Goal: Register for event/course

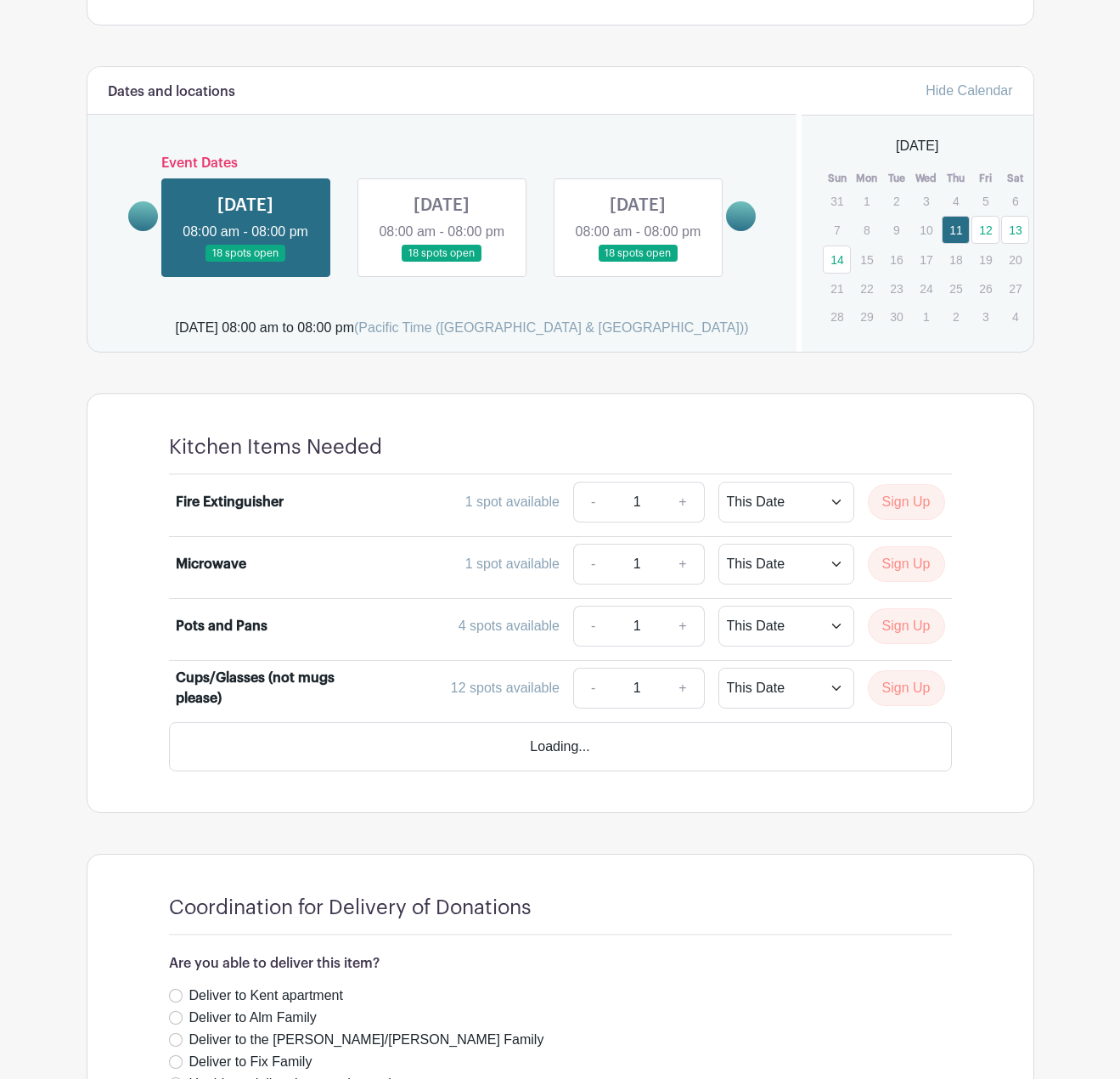
click at [442, 262] on link at bounding box center [442, 262] width 0 height 0
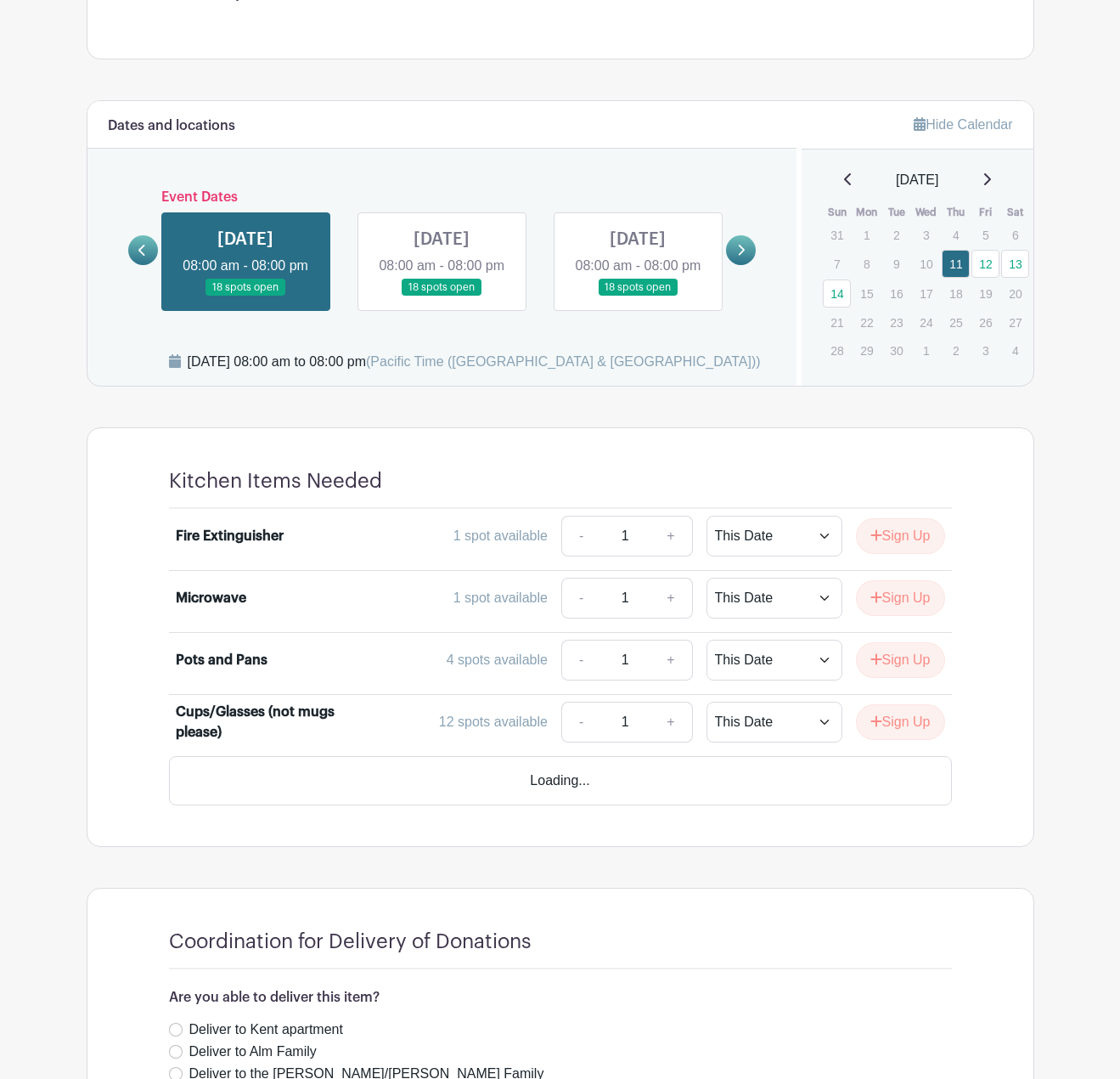
scroll to position [629, 0]
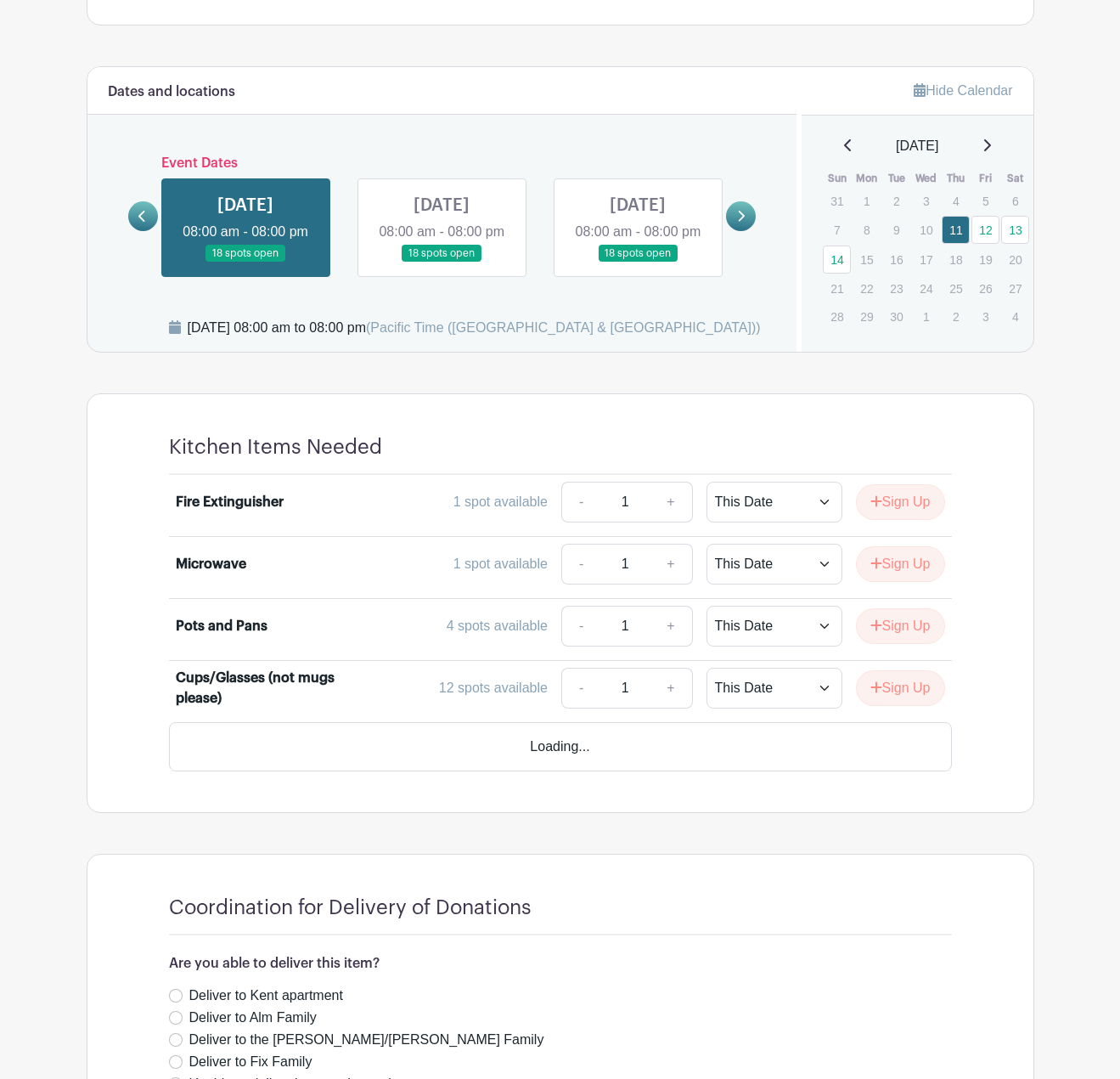
click at [638, 262] on link at bounding box center [638, 262] width 0 height 0
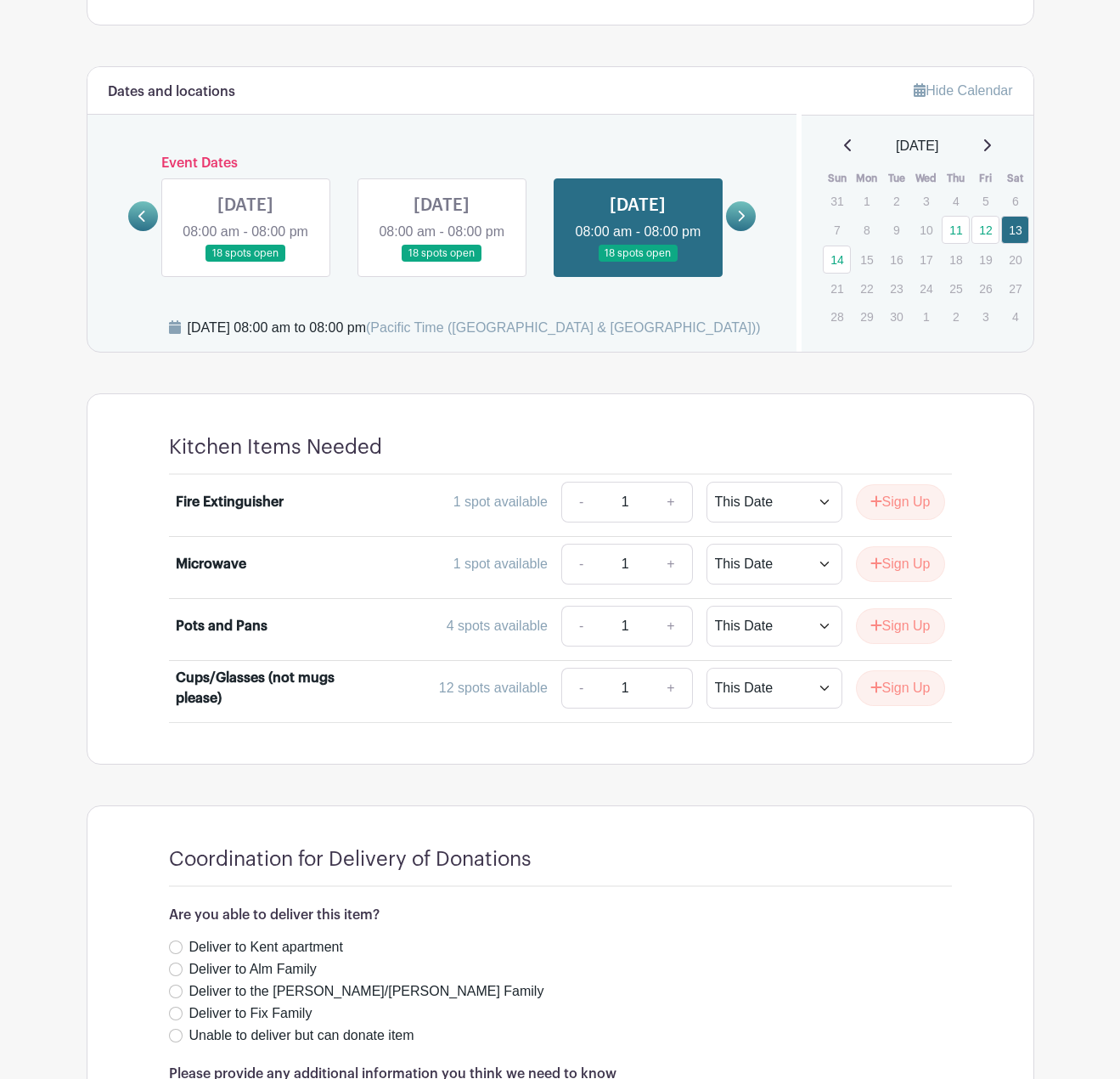
click at [245, 262] on link at bounding box center [245, 262] width 0 height 0
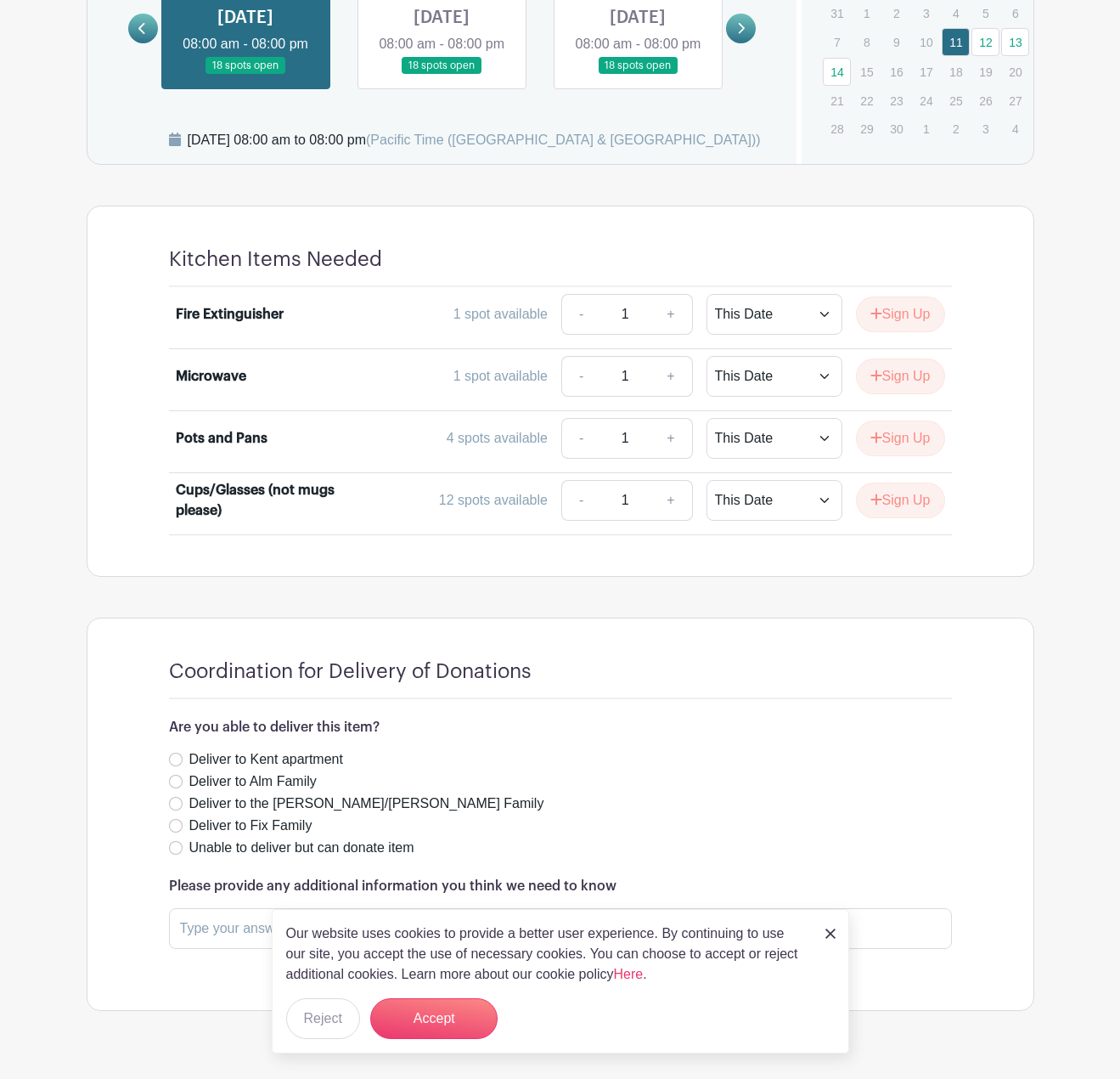
scroll to position [827, 0]
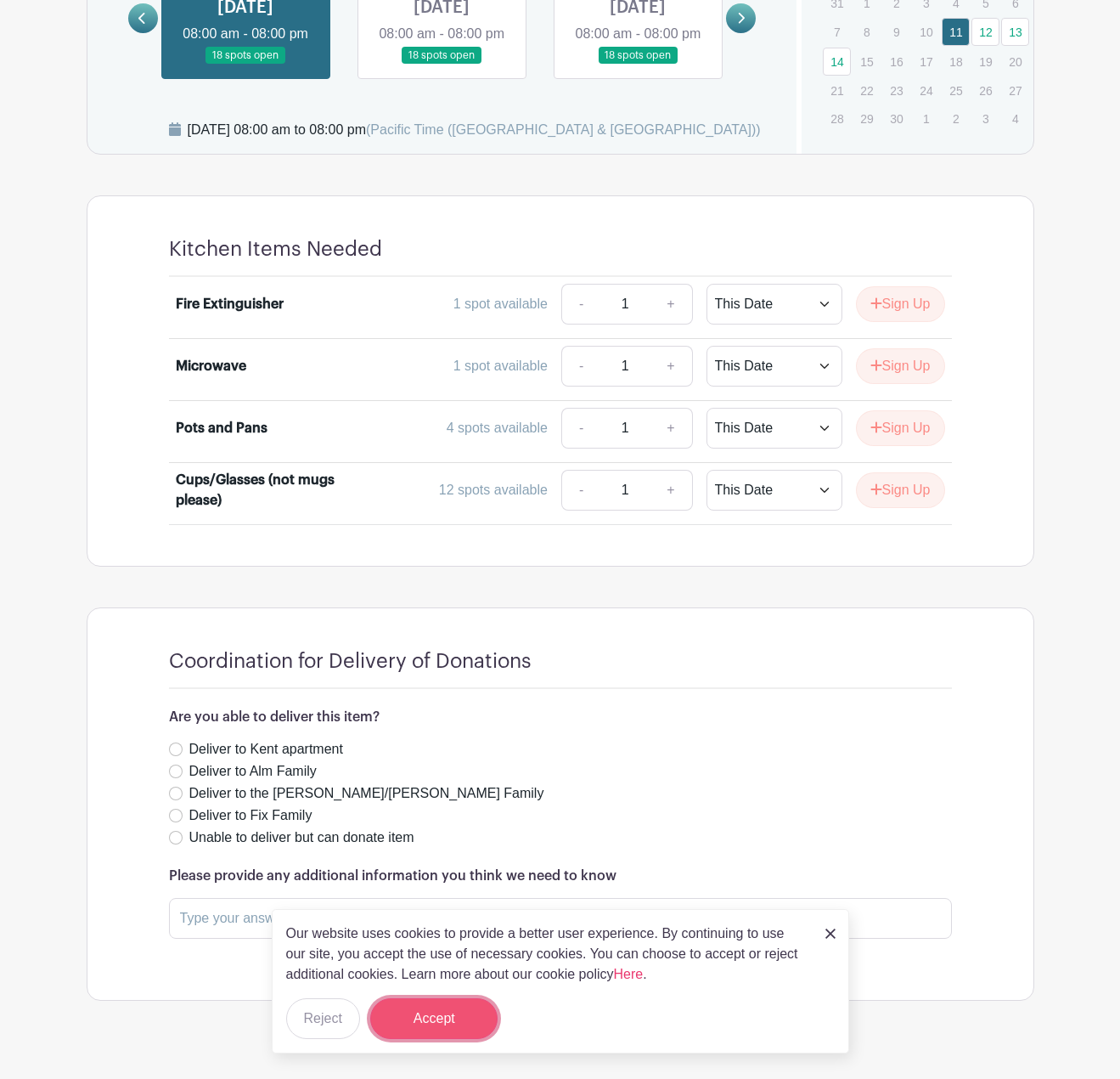
click at [464, 1013] on button "Accept" at bounding box center [434, 1018] width 128 height 40
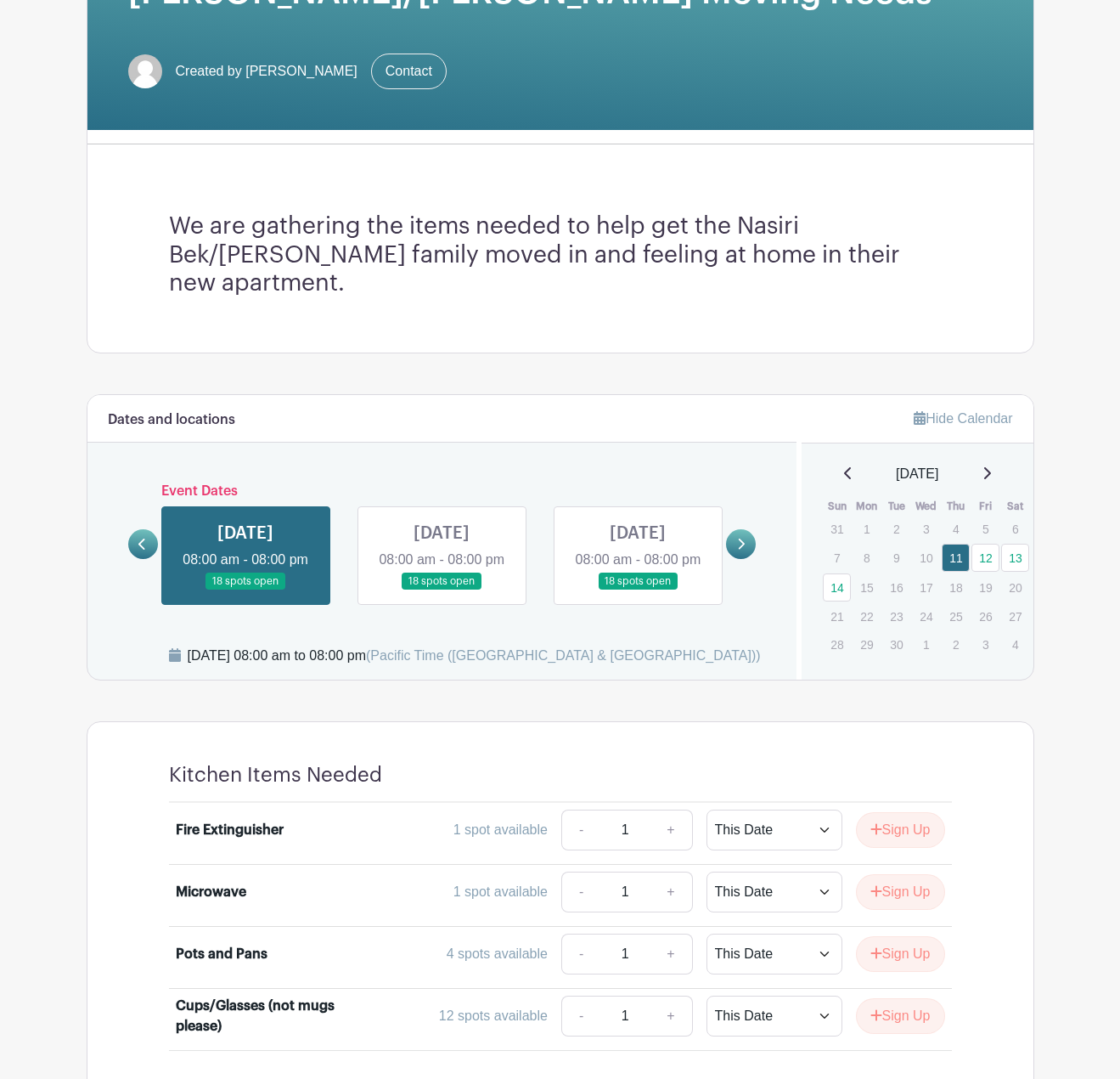
scroll to position [340, 0]
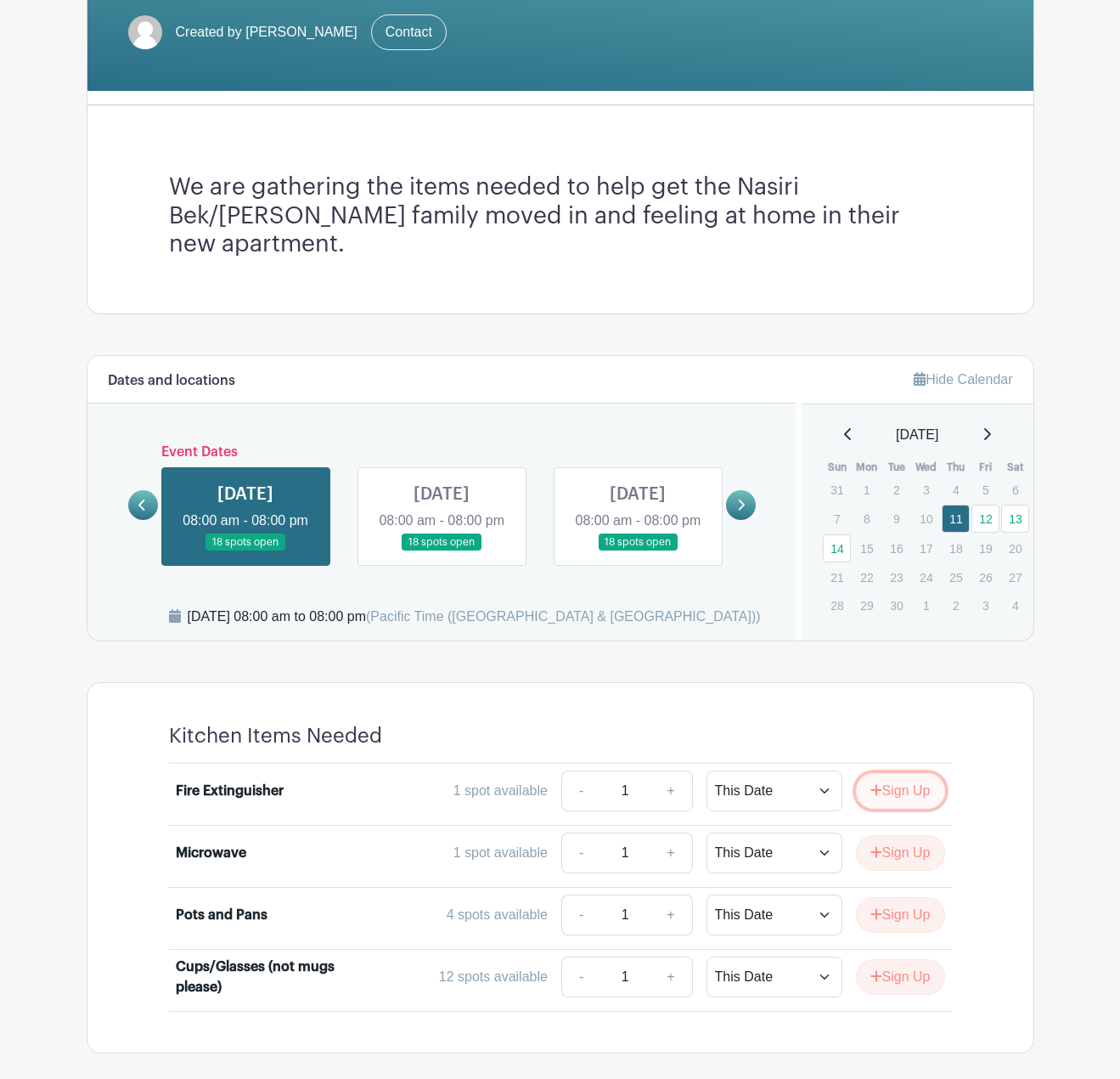
click at [922, 774] on button "Sign Up" at bounding box center [900, 792] width 89 height 36
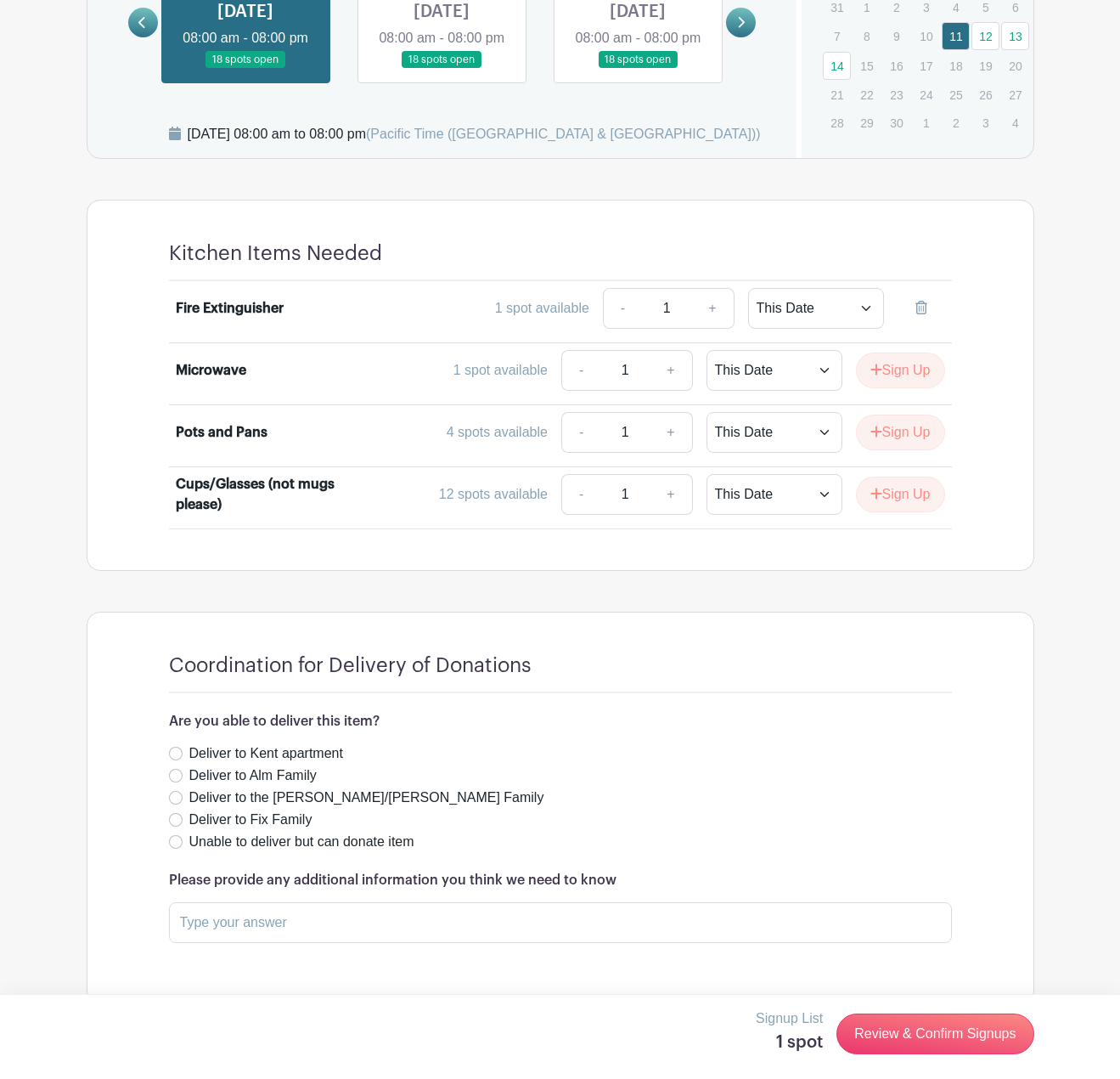
scroll to position [827, 0]
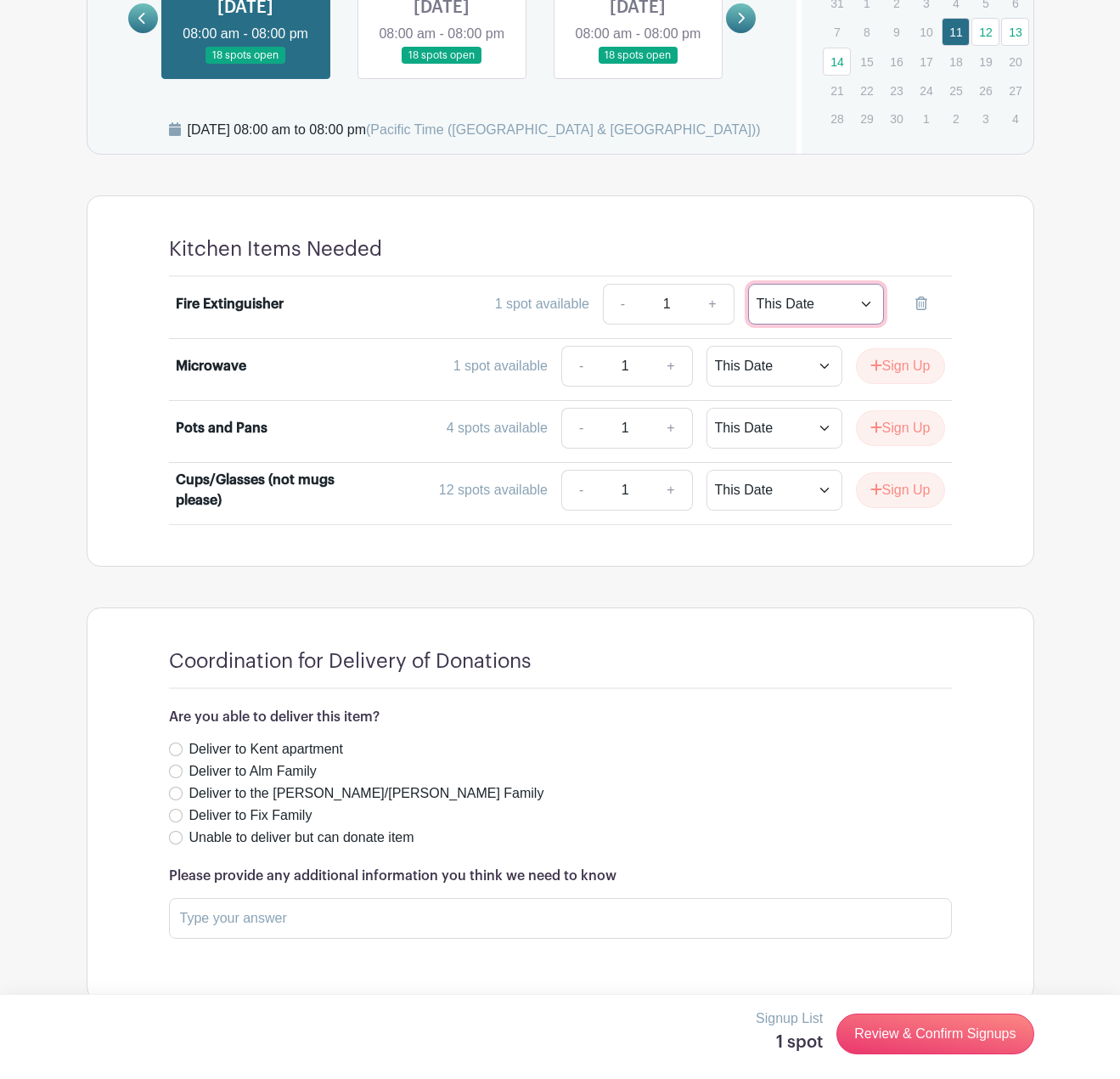
click at [871, 284] on select "This Date Select Dates" at bounding box center [816, 304] width 136 height 40
select select "select_dates"
click at [748, 284] on select "This Date Select Dates" at bounding box center [816, 304] width 136 height 40
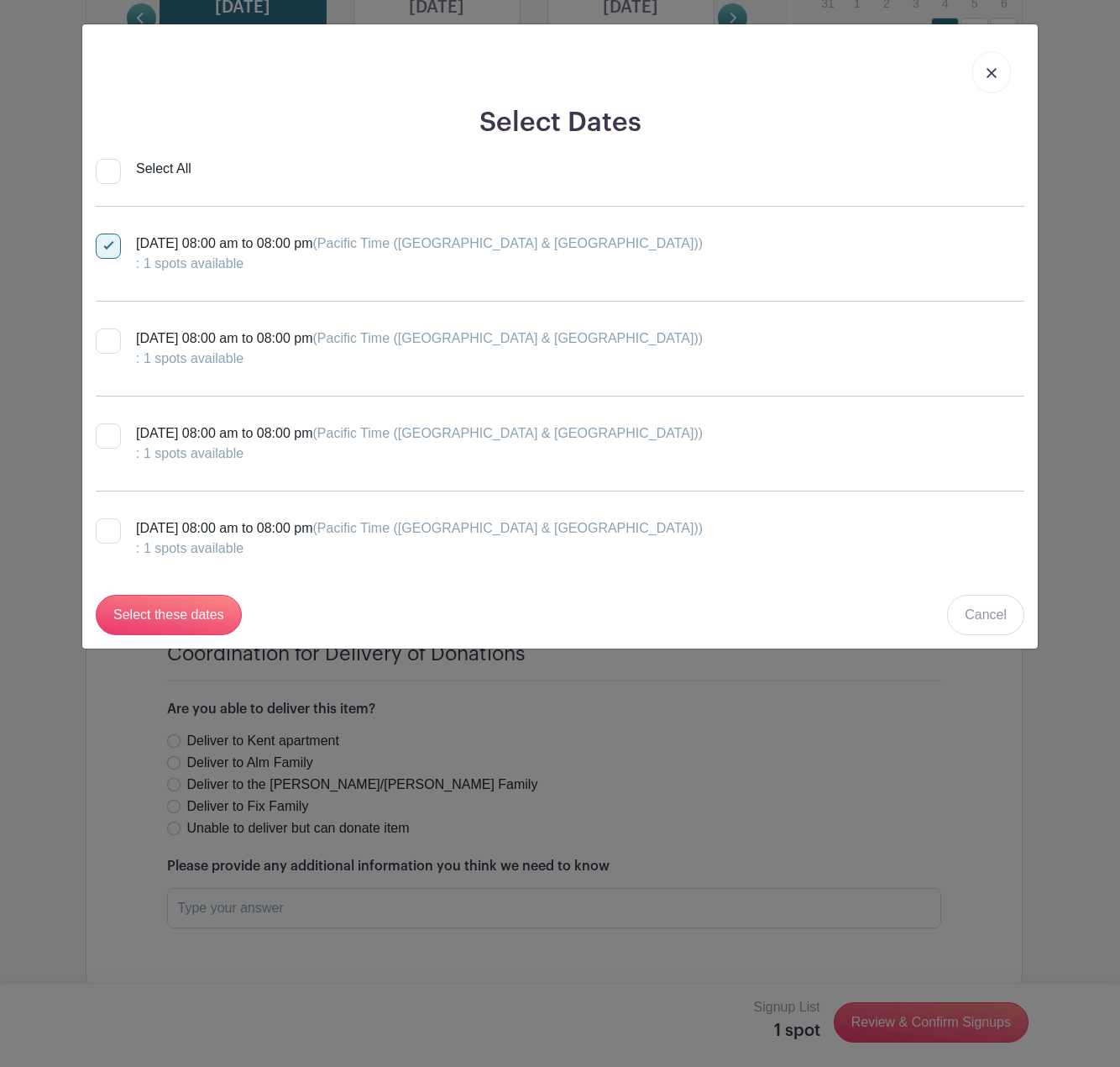
click at [110, 333] on div at bounding box center [108, 341] width 25 height 25
click at [107, 333] on input "[DATE] 08:00 am to 08:00 pm (Pacific Time ([GEOGRAPHIC_DATA] & [GEOGRAPHIC_DATA…" at bounding box center [101, 334] width 11 height 11
checkbox input "true"
click at [110, 252] on div at bounding box center [108, 246] width 25 height 25
click at [107, 244] on input "[DATE] 08:00 am to 08:00 pm (Pacific Time ([GEOGRAPHIC_DATA] & [GEOGRAPHIC_DATA…" at bounding box center [101, 239] width 11 height 11
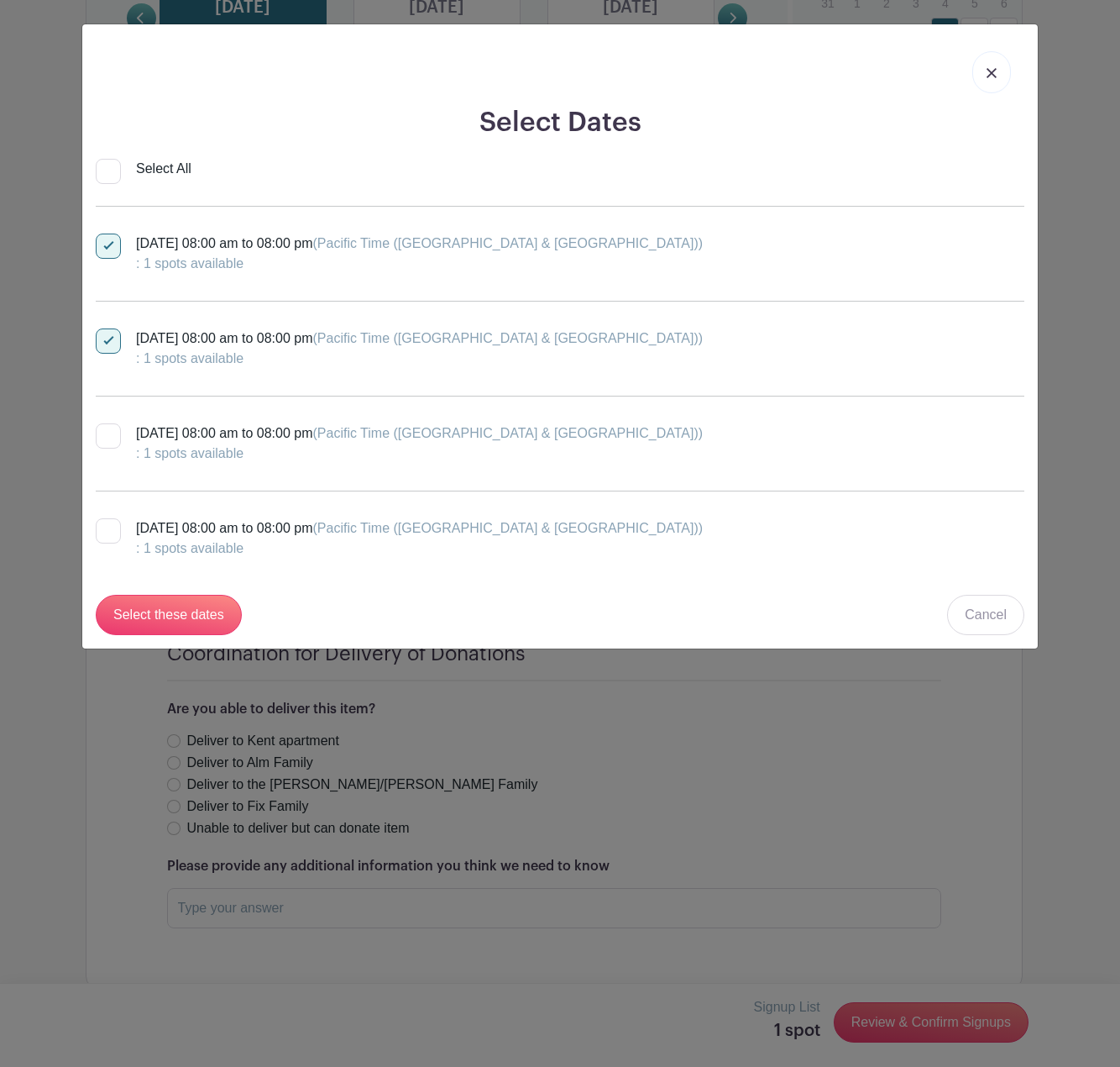
checkbox input "false"
click at [173, 609] on input "Select these dates" at bounding box center [169, 615] width 147 height 40
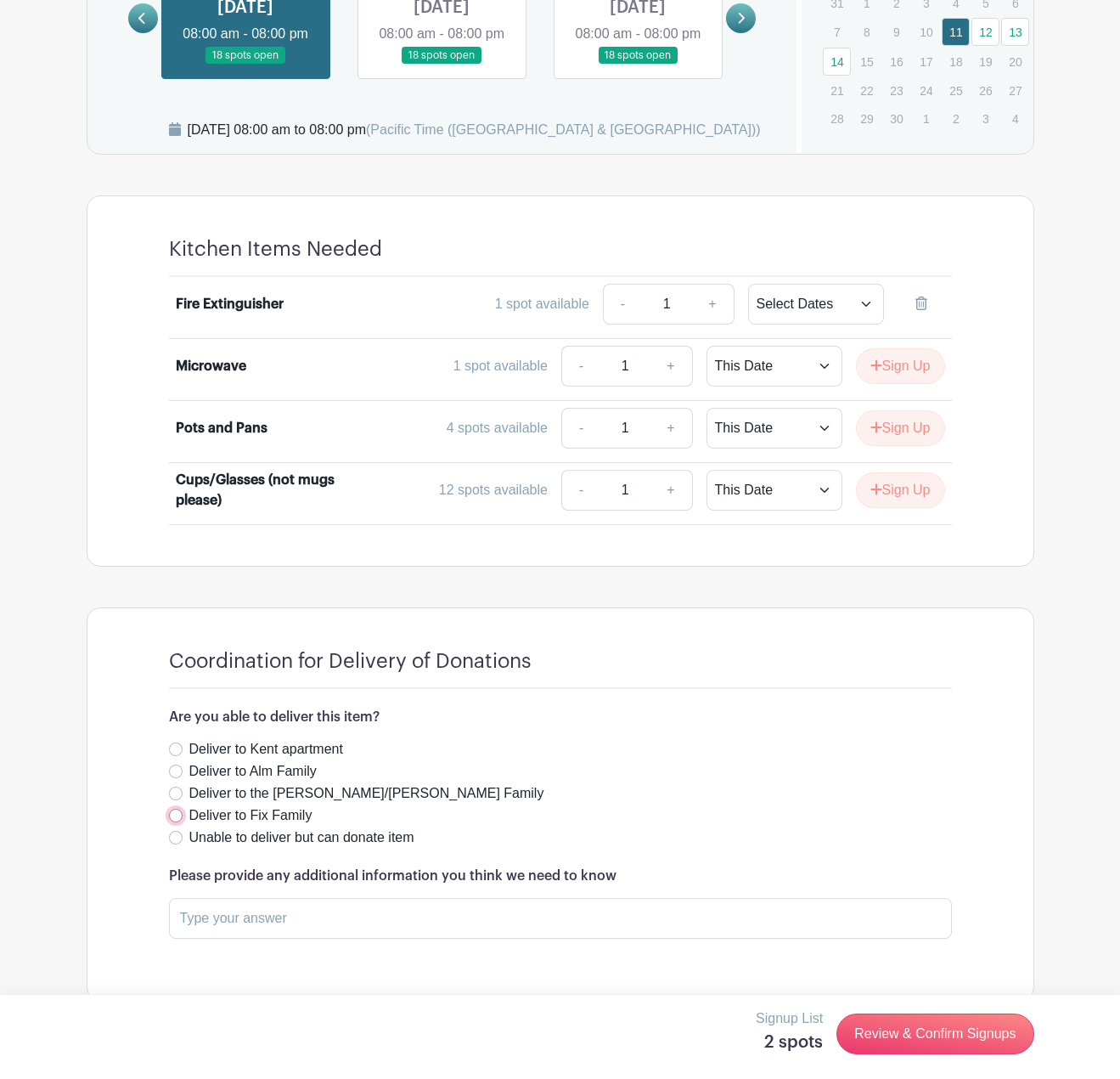
click at [172, 809] on input "Deliver to Fix Family" at bounding box center [175, 815] width 13 height 13
radio input "true"
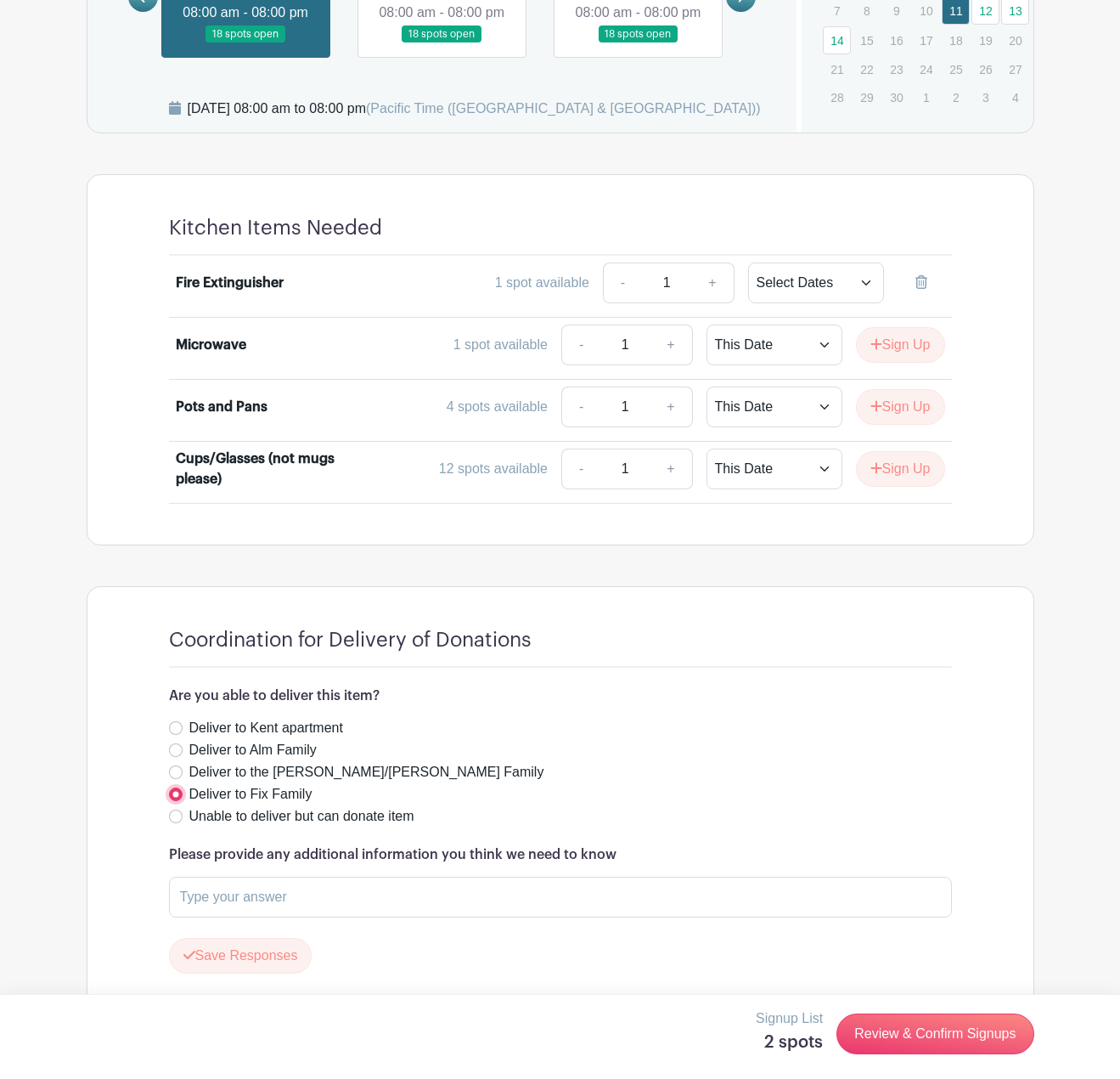
scroll to position [876, 0]
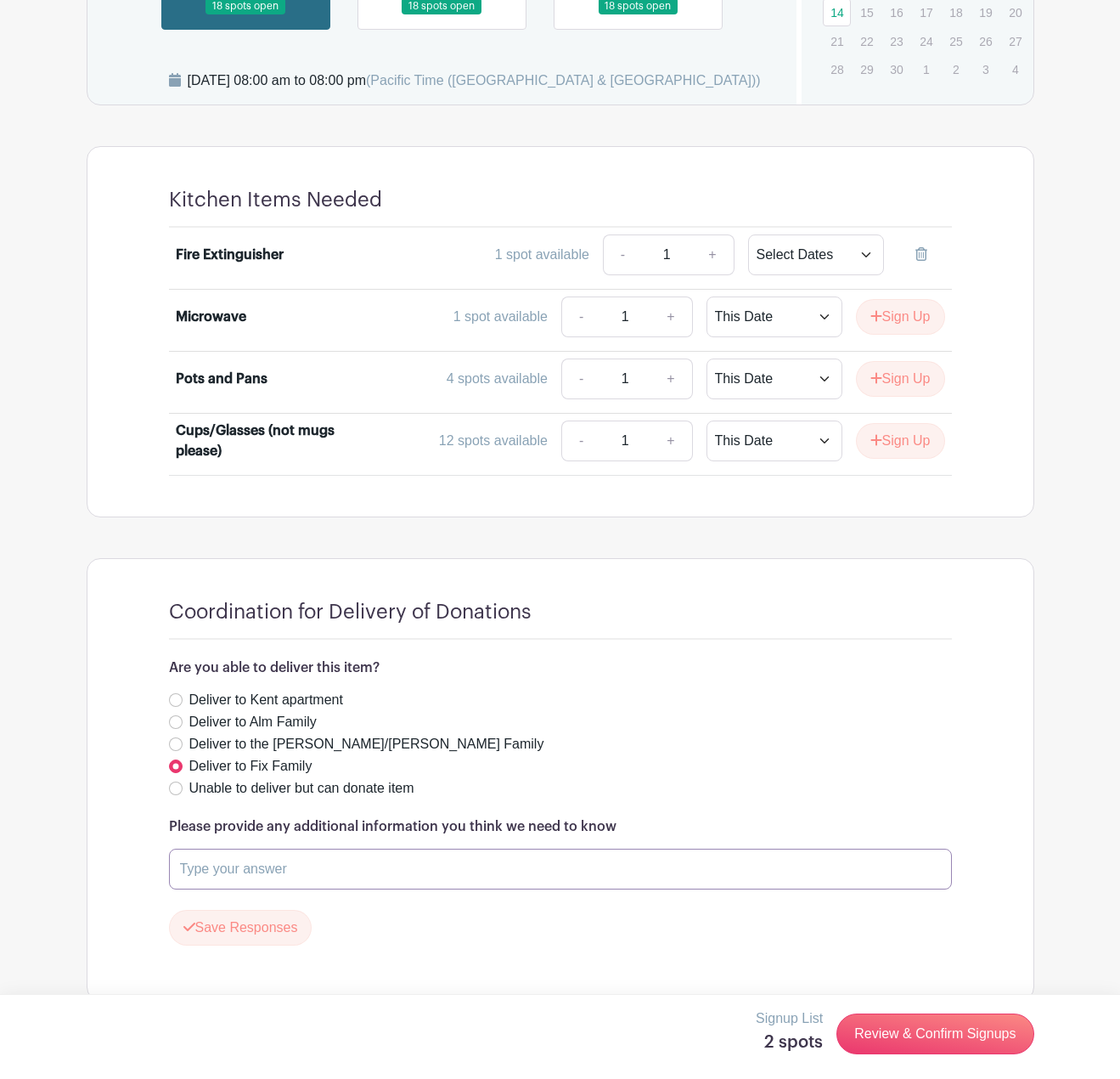
click at [562, 854] on input "text" at bounding box center [560, 869] width 783 height 40
click at [454, 849] on input "text" at bounding box center [560, 869] width 783 height 40
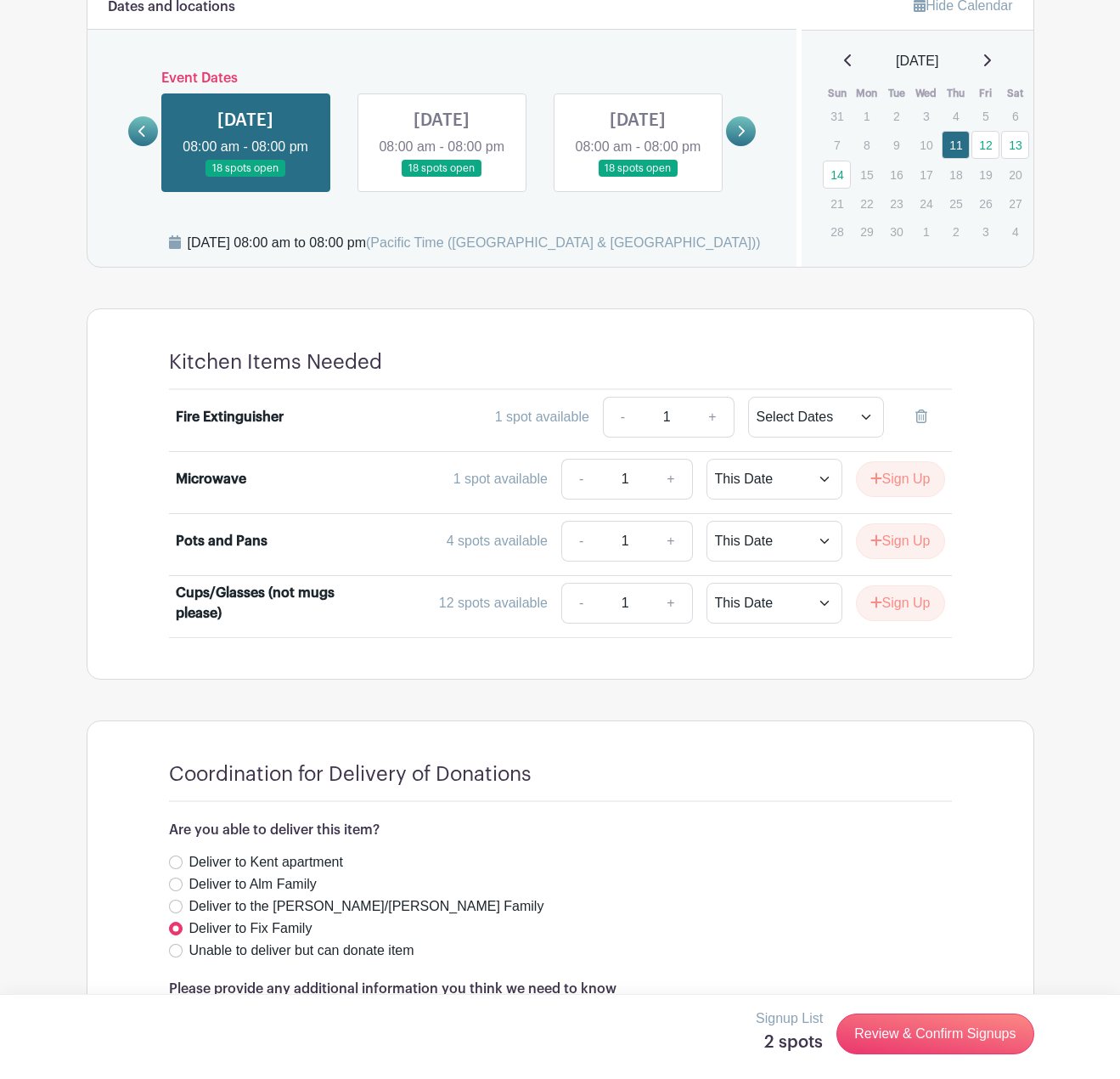
scroll to position [706, 0]
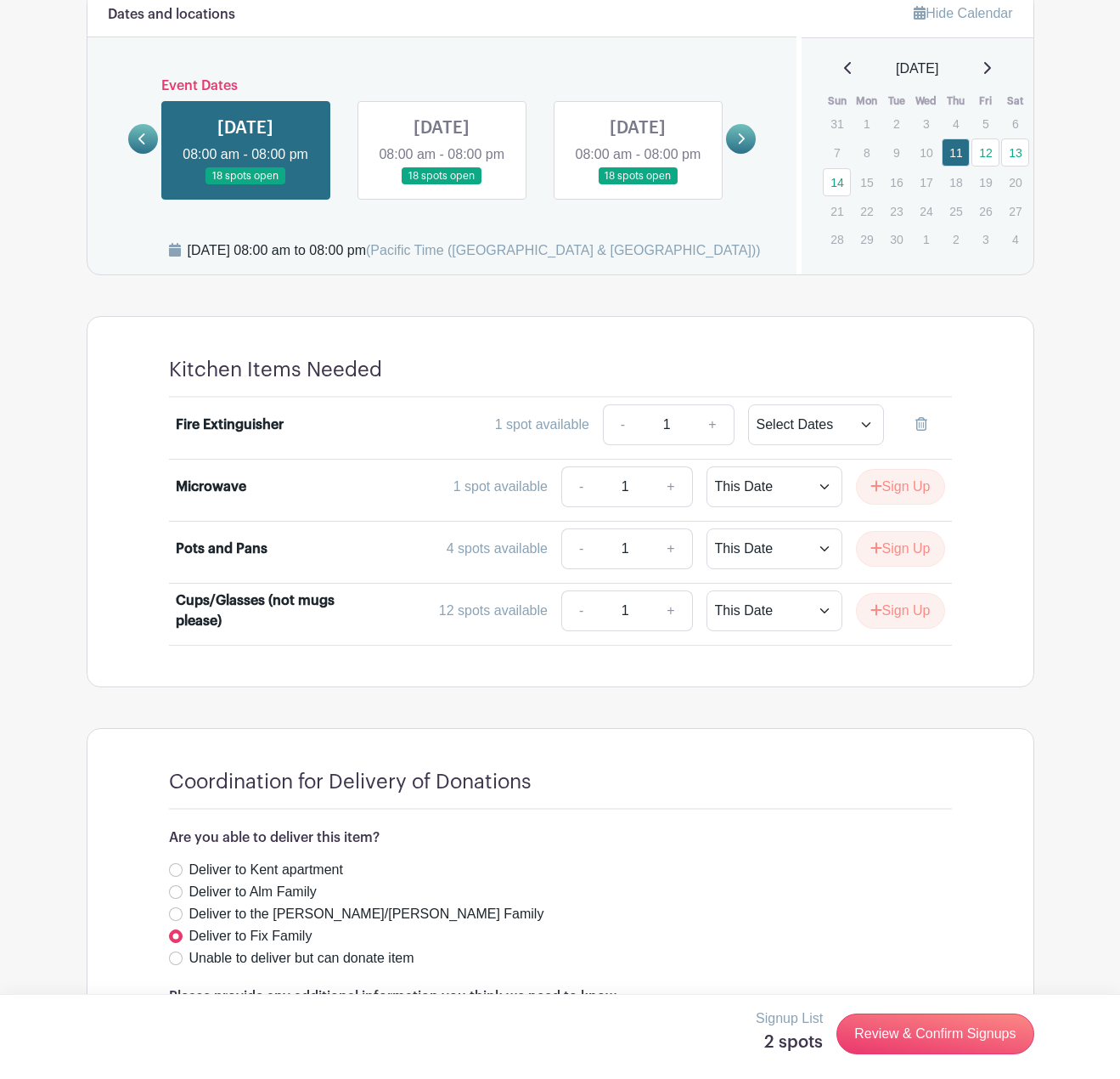
type input "I will get this to [PERSON_NAME] by [DATE]"
click at [638, 185] on link at bounding box center [638, 185] width 0 height 0
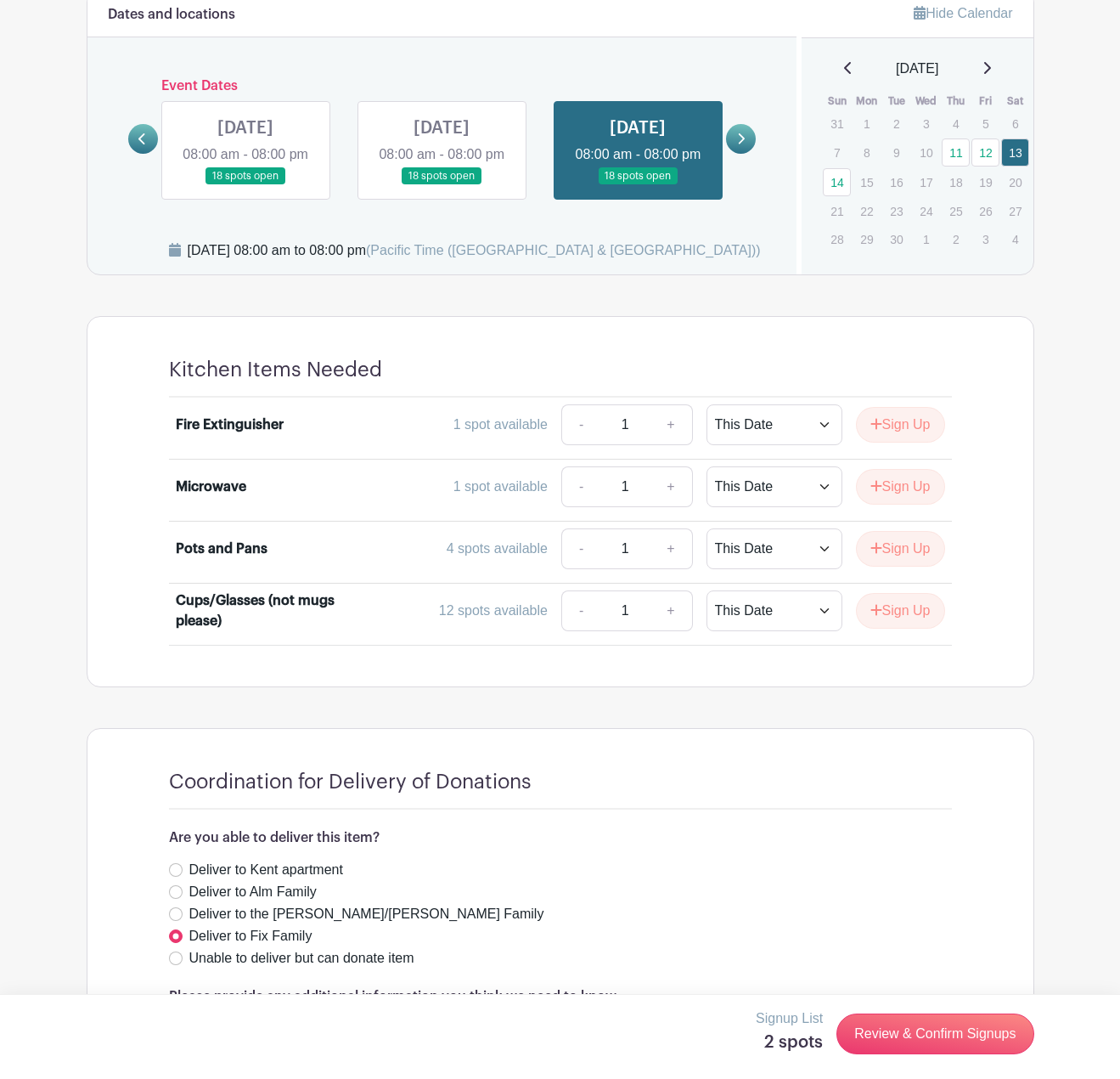
click at [245, 185] on link at bounding box center [245, 185] width 0 height 0
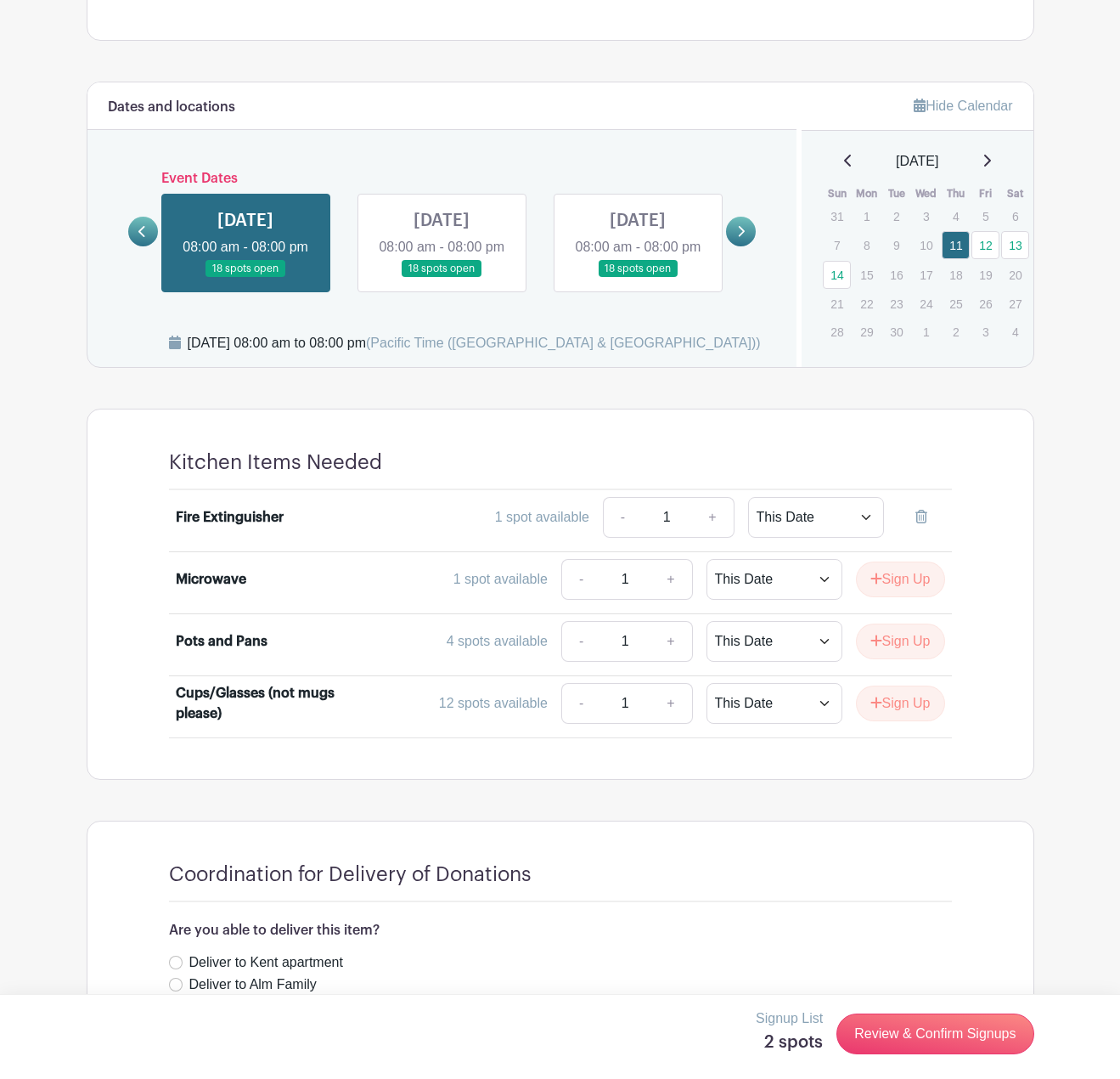
scroll to position [621, 0]
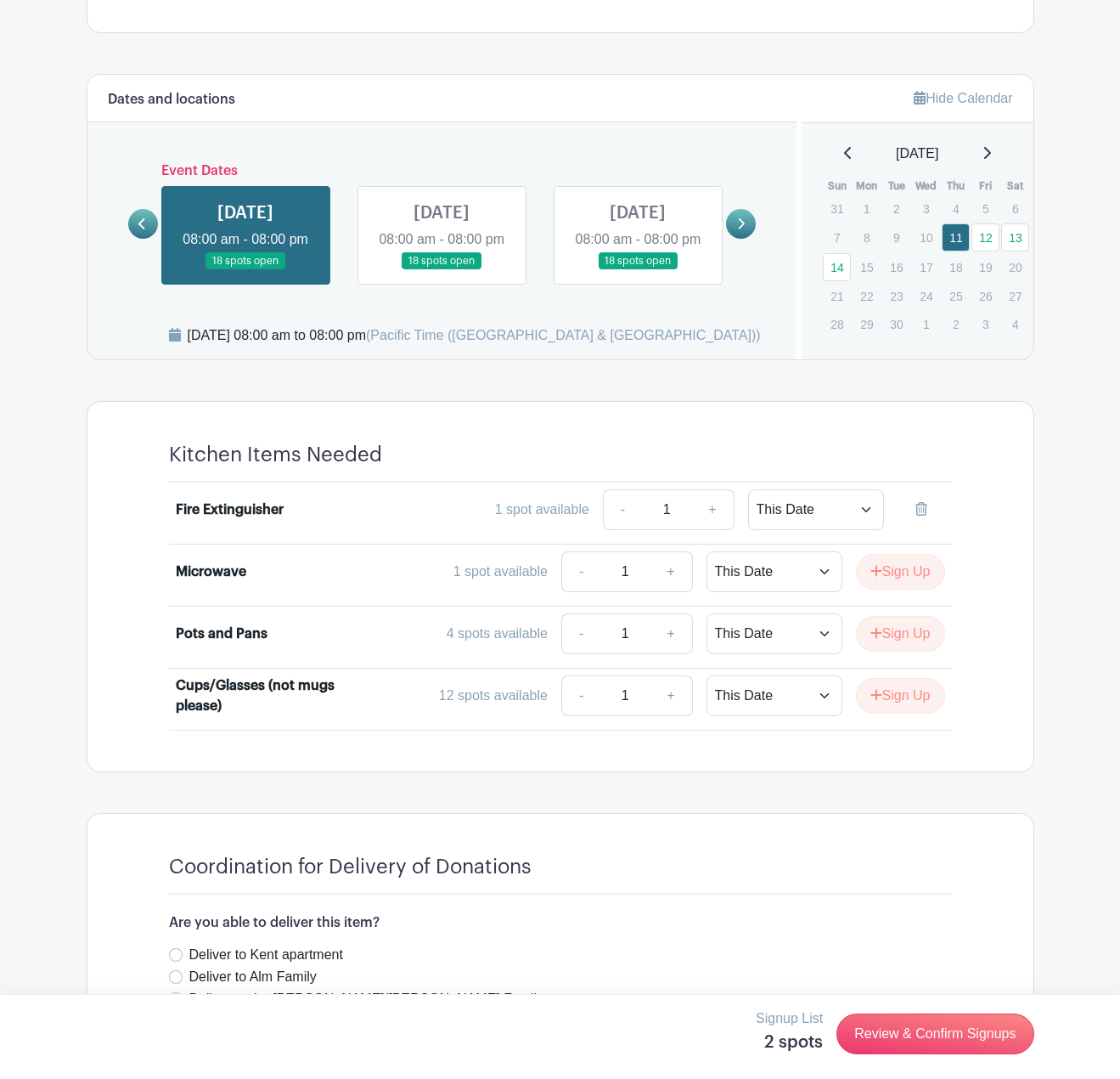
click at [171, 328] on icon at bounding box center [174, 334] width 12 height 13
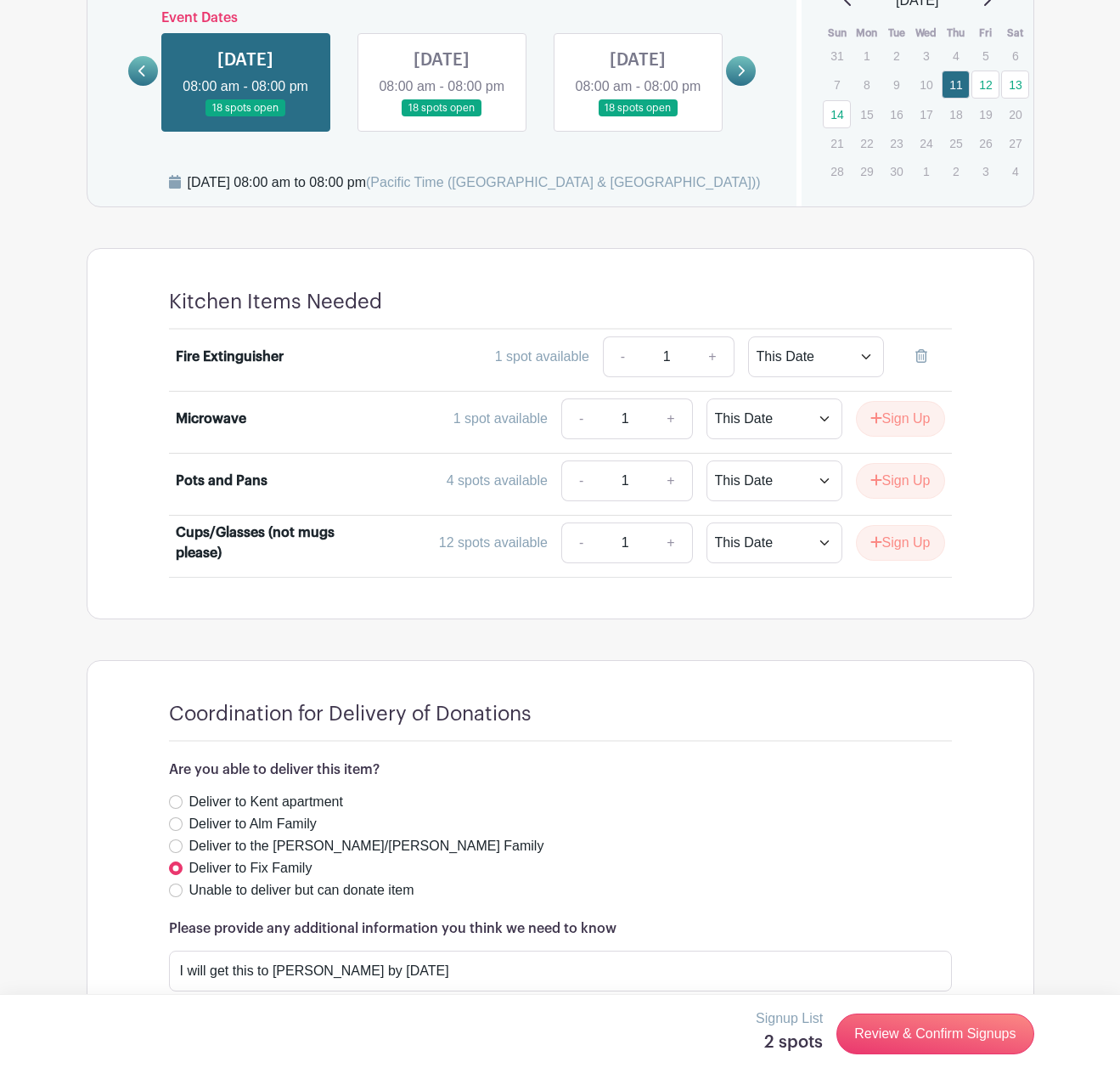
scroll to position [791, 0]
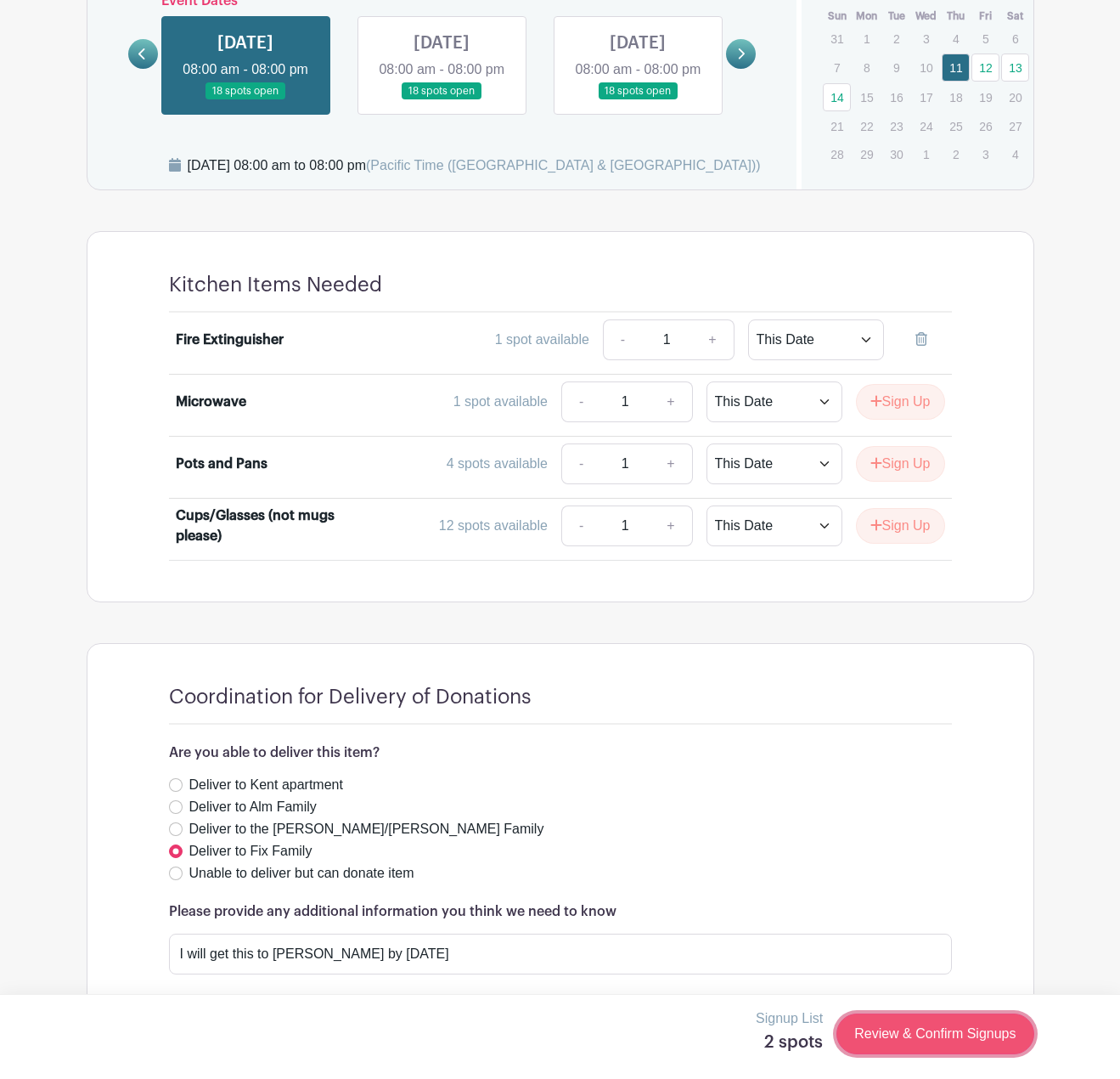
click at [900, 1034] on link "Review & Confirm Signups" at bounding box center [934, 1033] width 197 height 40
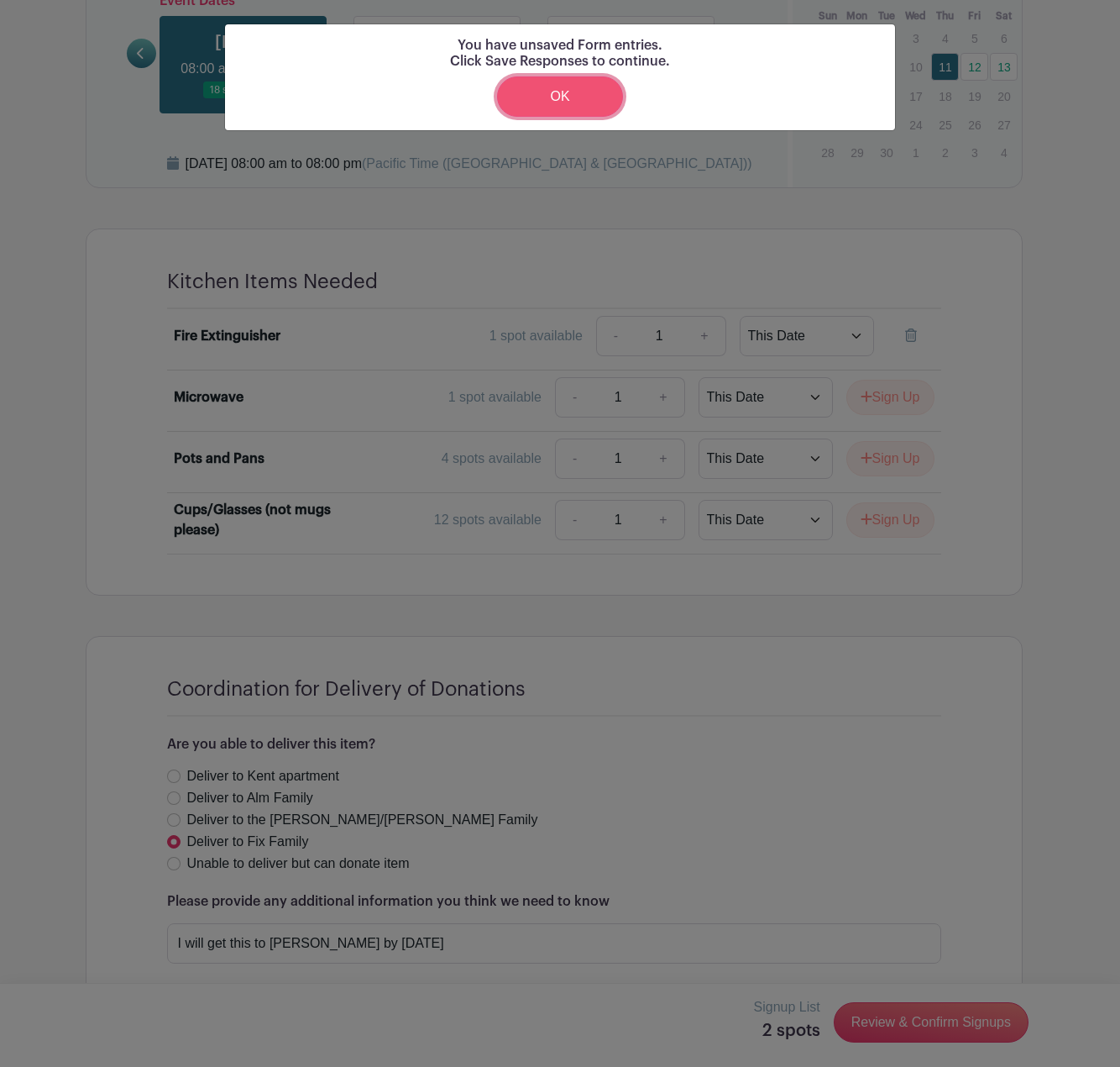
click at [572, 108] on link "OK" at bounding box center [560, 96] width 126 height 40
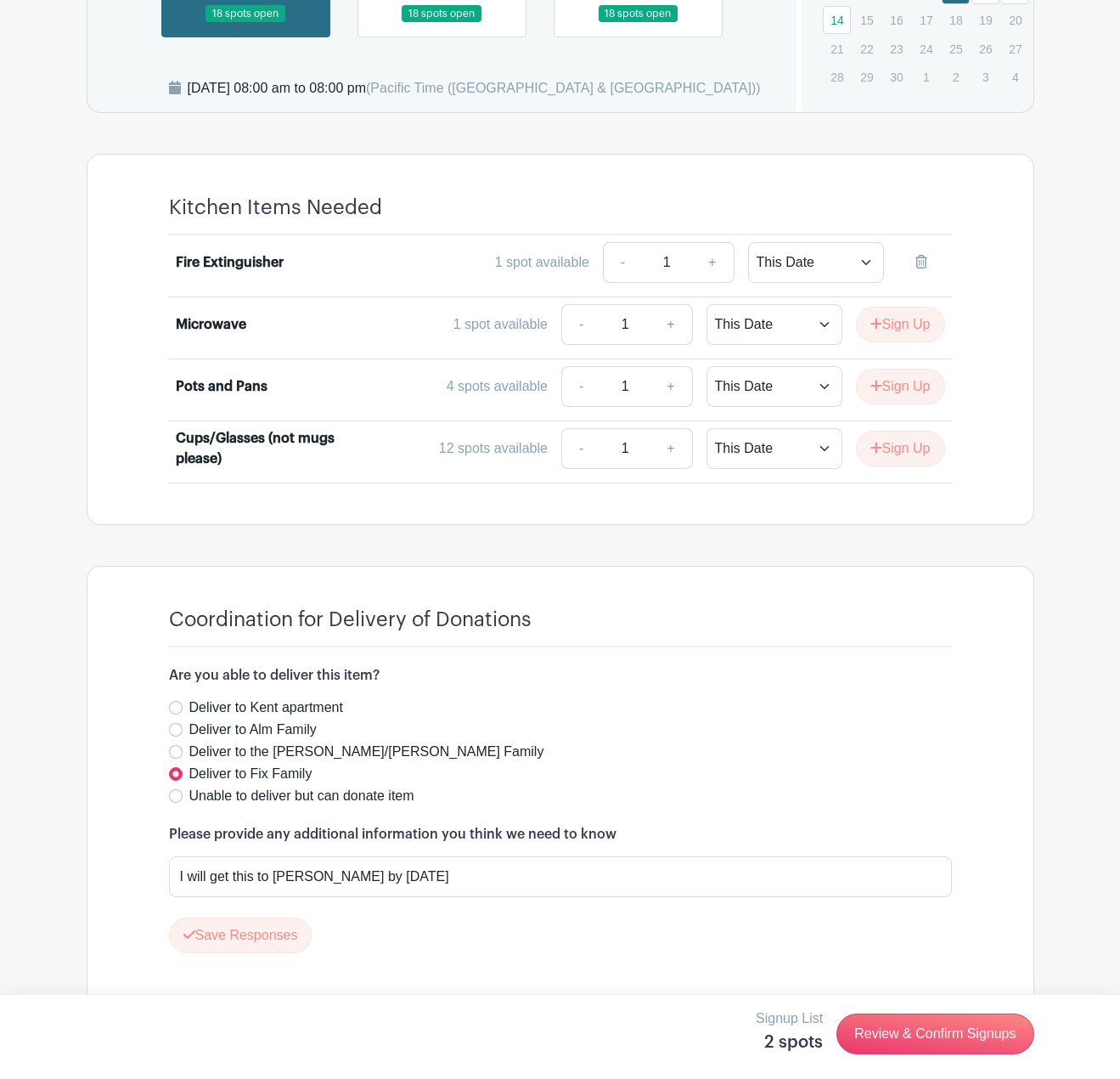
scroll to position [876, 0]
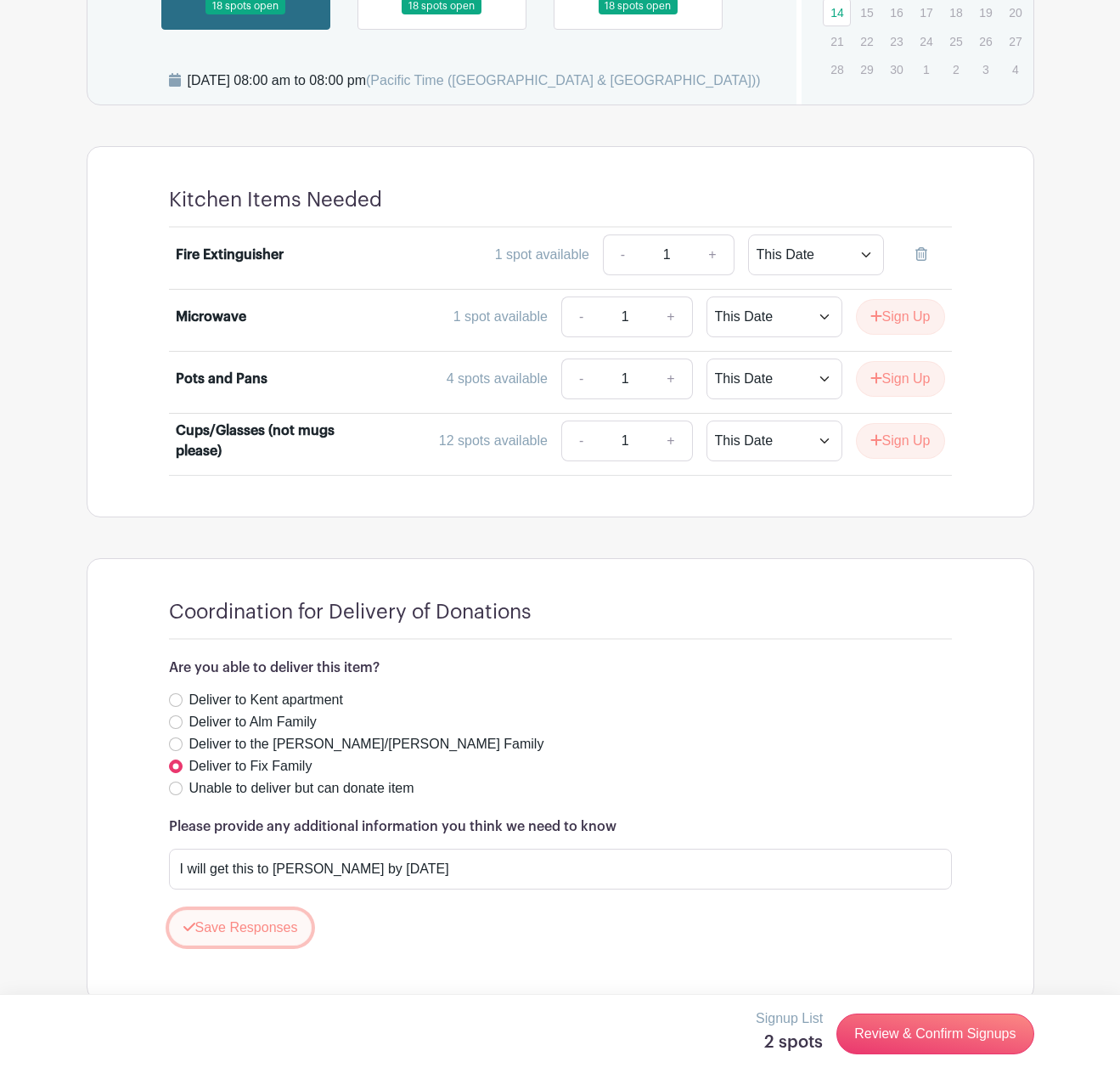
click at [254, 910] on button "Save Responses" at bounding box center [241, 928] width 144 height 36
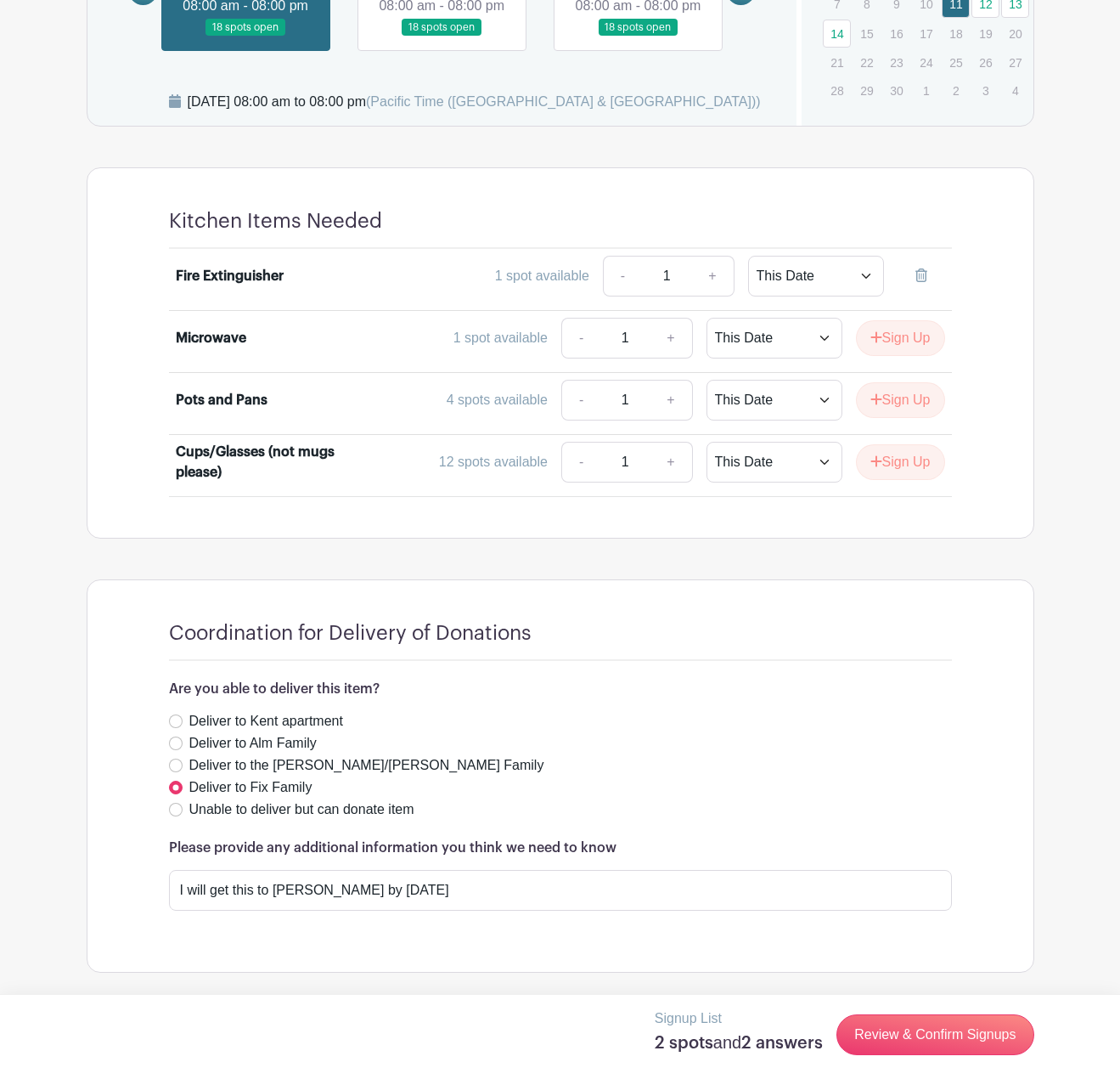
scroll to position [827, 0]
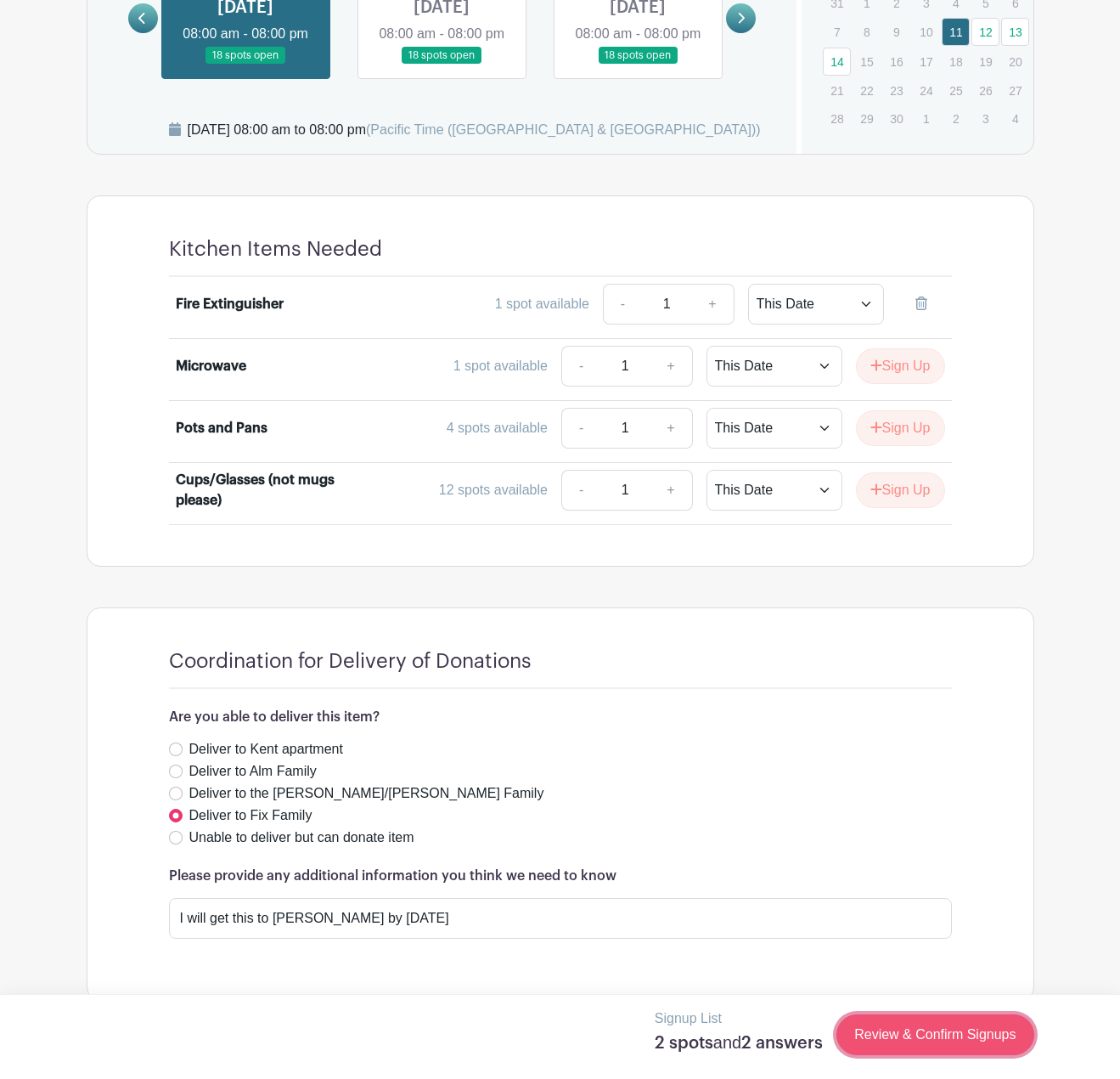
click at [913, 1040] on link "Review & Confirm Signups" at bounding box center [934, 1034] width 197 height 40
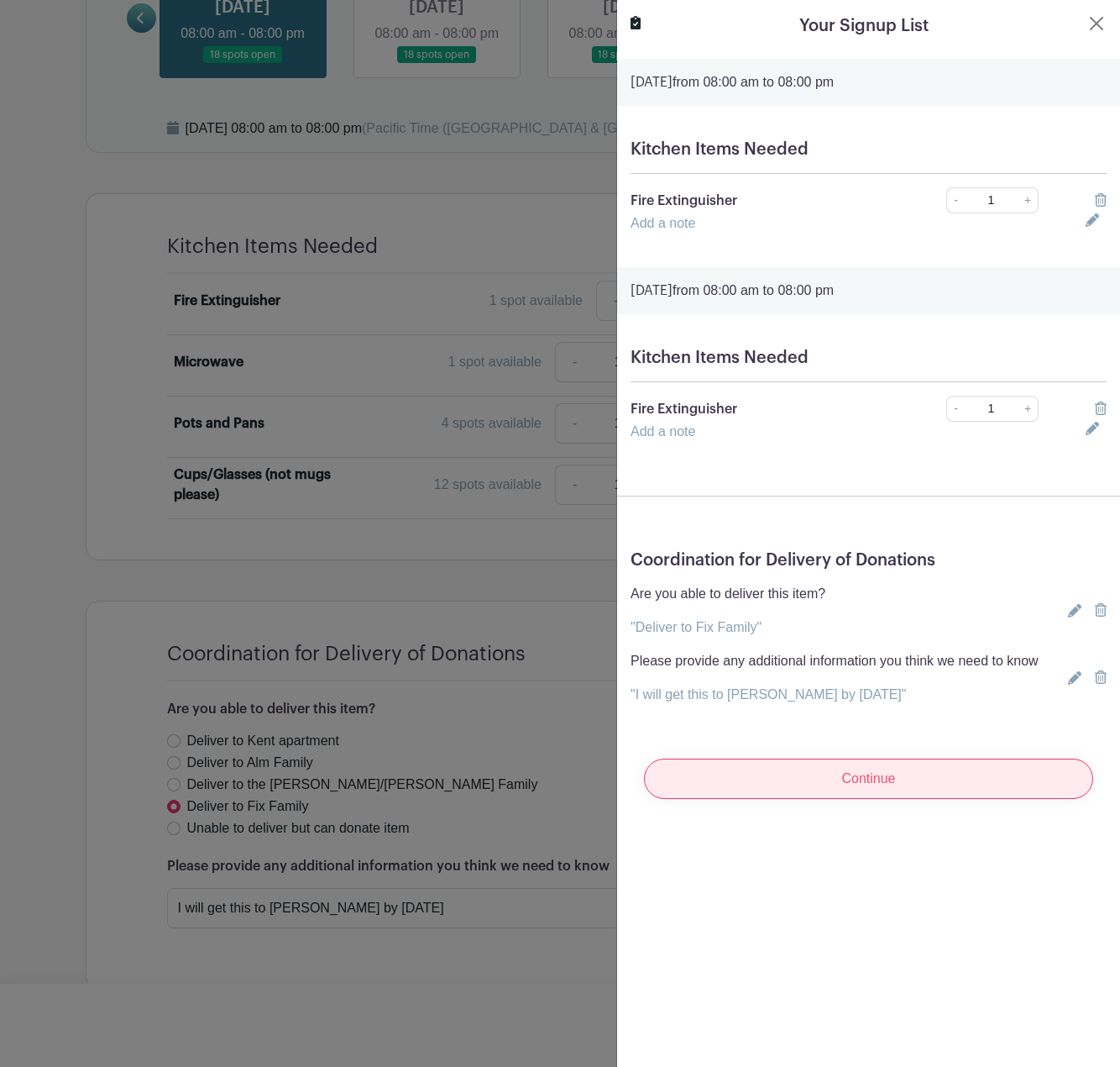
click at [895, 776] on input "Continue" at bounding box center [869, 778] width 449 height 40
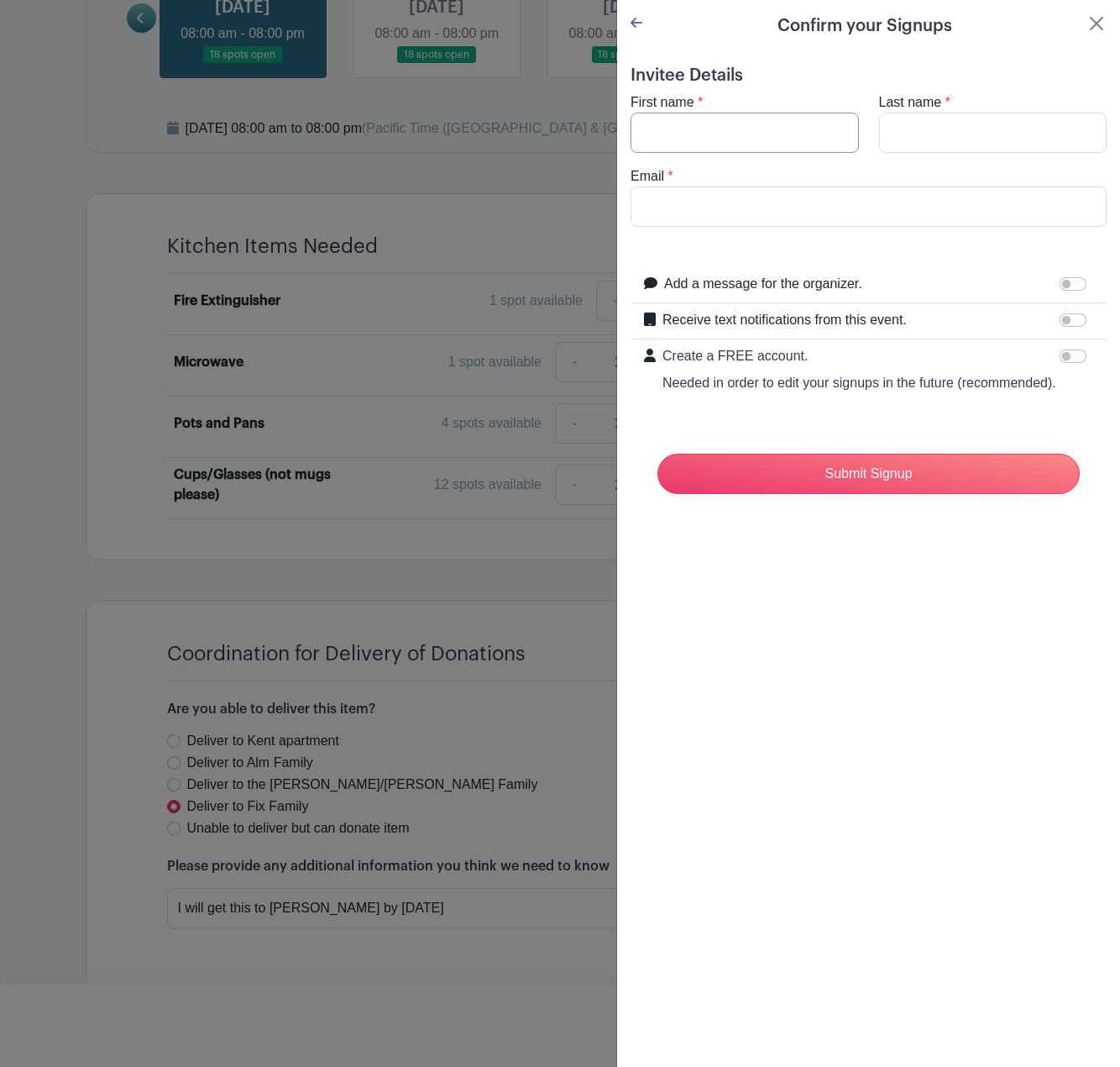
click at [782, 129] on input "First name" at bounding box center [744, 132] width 228 height 40
type input "Fake"
click at [804, 209] on input "Email" at bounding box center [869, 206] width 476 height 40
click at [617, 534] on nordpass-autofill-portal at bounding box center [617, 534] width 0 height 0
type input "FIX"
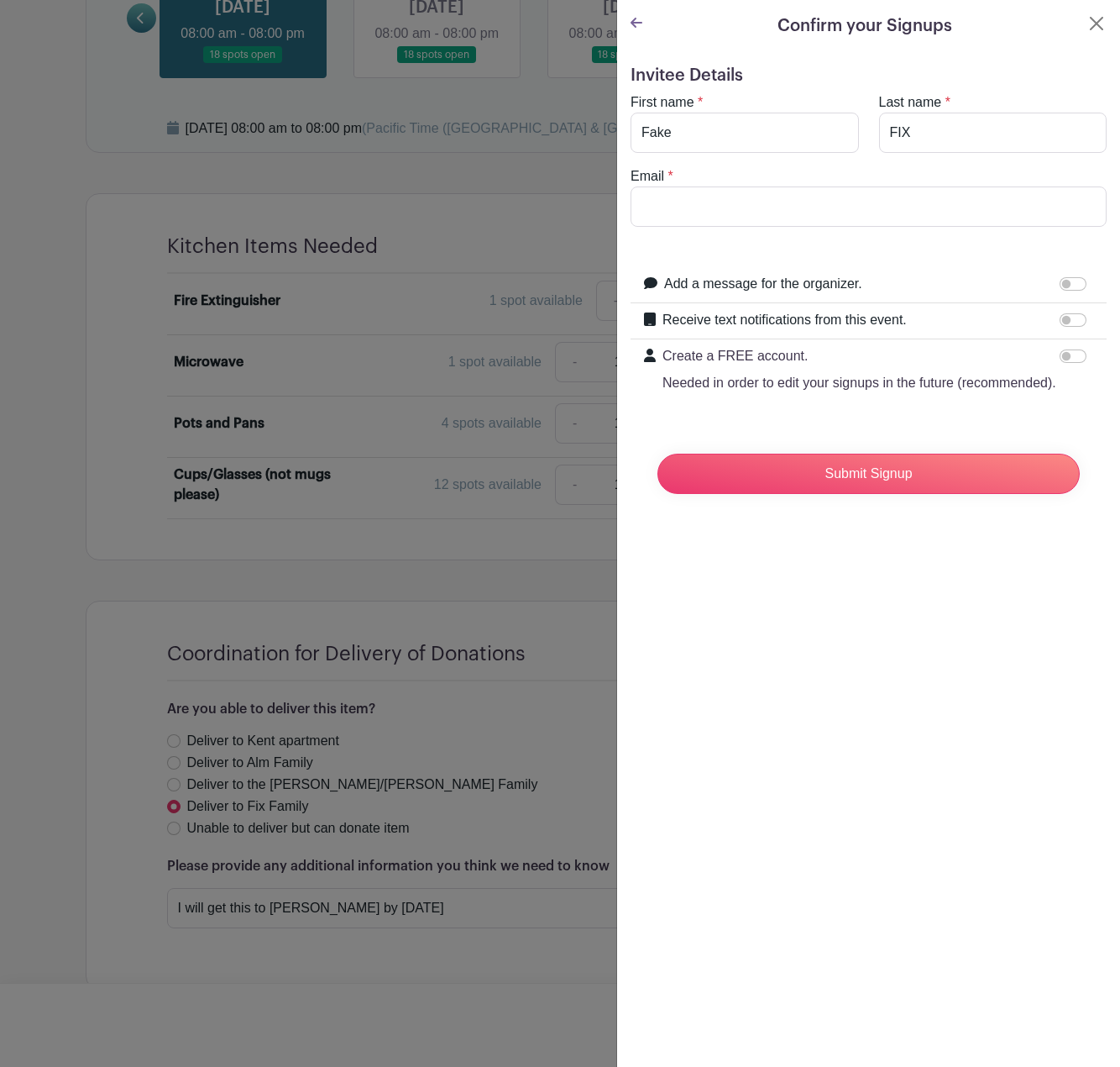
type input "[PERSON_NAME]"
type input "[EMAIL_ADDRESS][DOMAIN_NAME]"
click at [1060, 287] on input "Add a message for the organizer." at bounding box center [1073, 283] width 27 height 13
checkbox input "true"
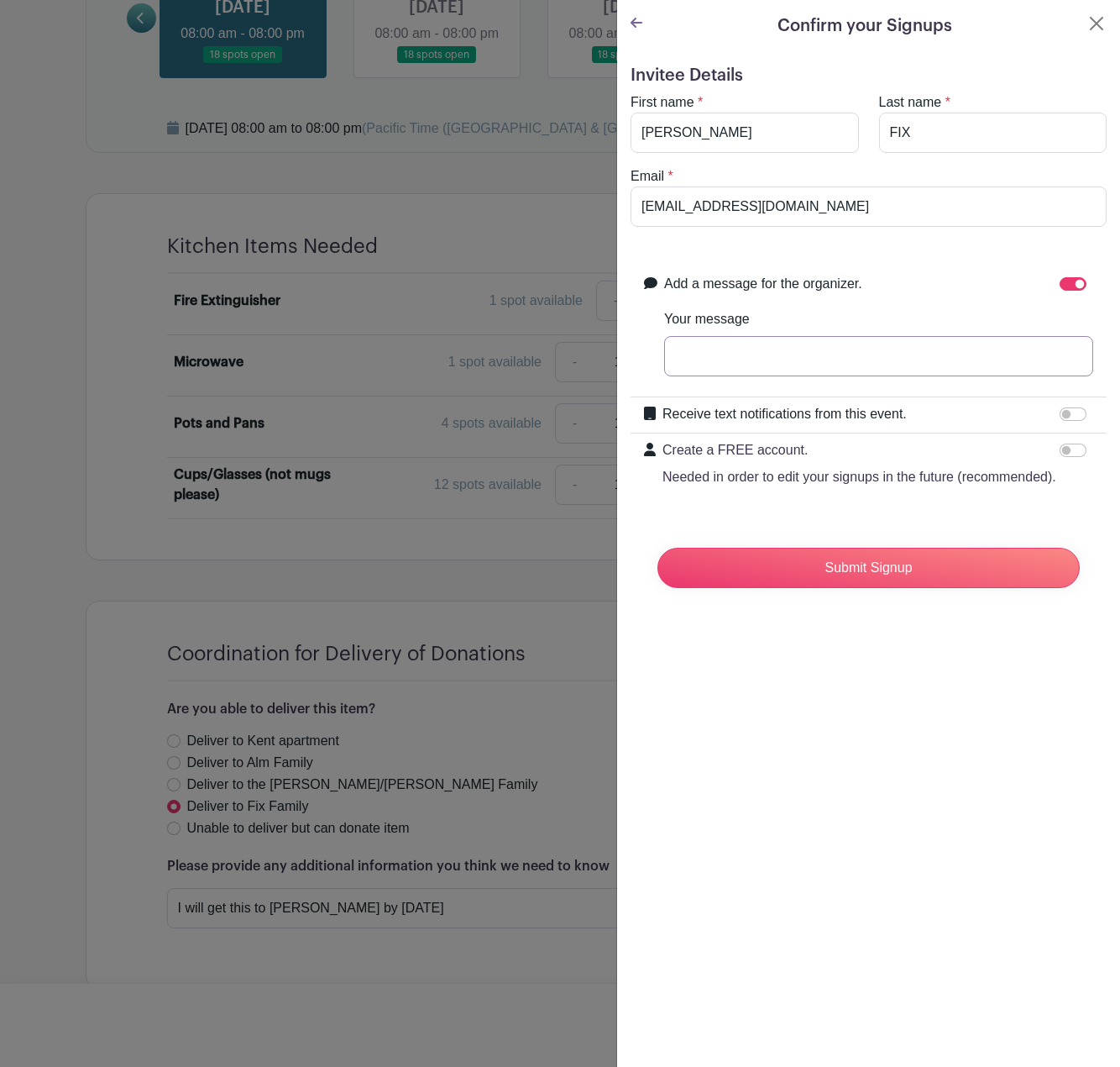
click at [748, 353] on input "Your message" at bounding box center [878, 355] width 429 height 40
click at [819, 368] on input "Your message" at bounding box center [878, 355] width 429 height 40
type input "Thanks for doing this"
click at [889, 579] on input "Submit Signup" at bounding box center [869, 568] width 423 height 40
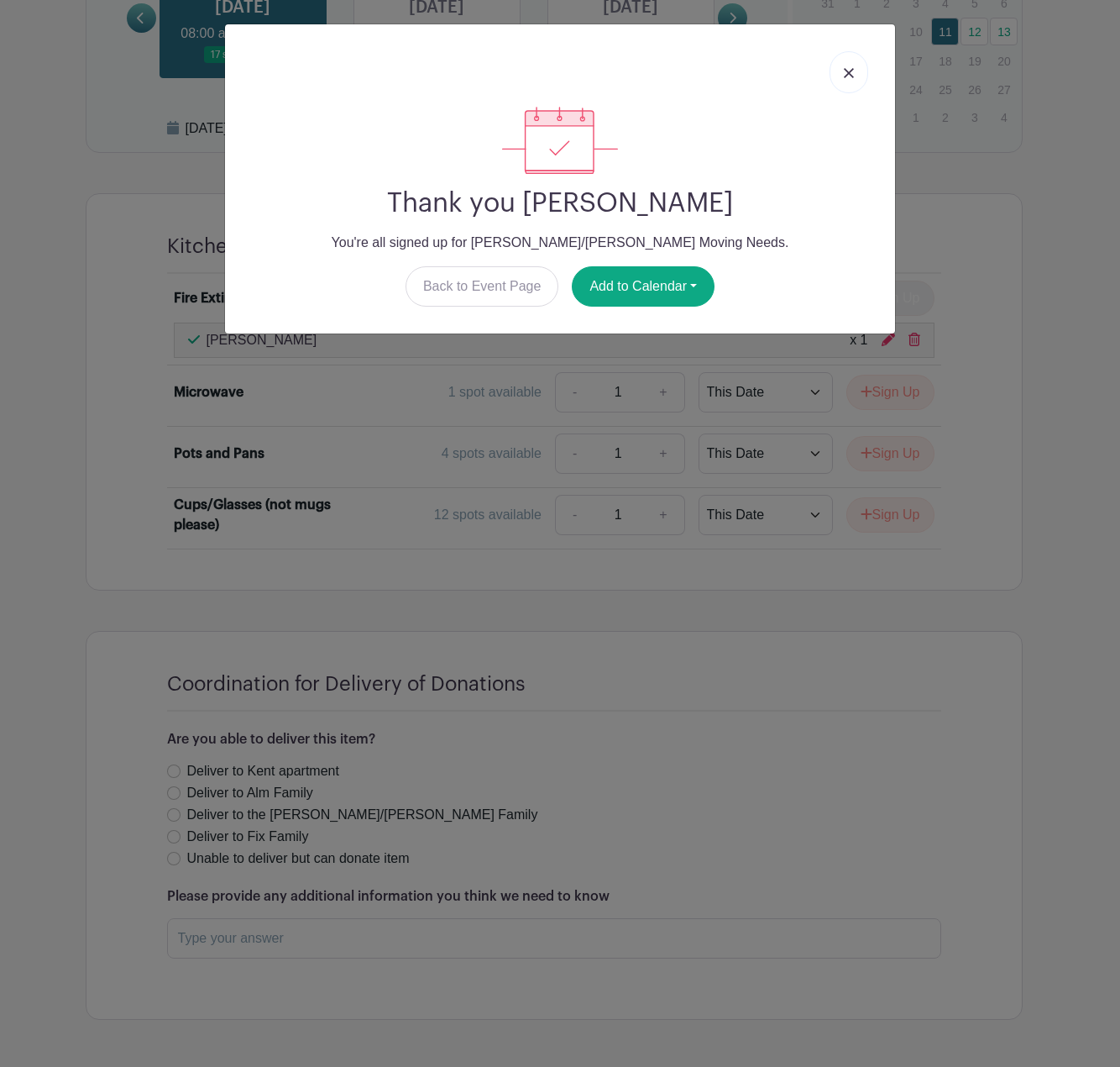
click at [847, 64] on link at bounding box center [848, 72] width 38 height 42
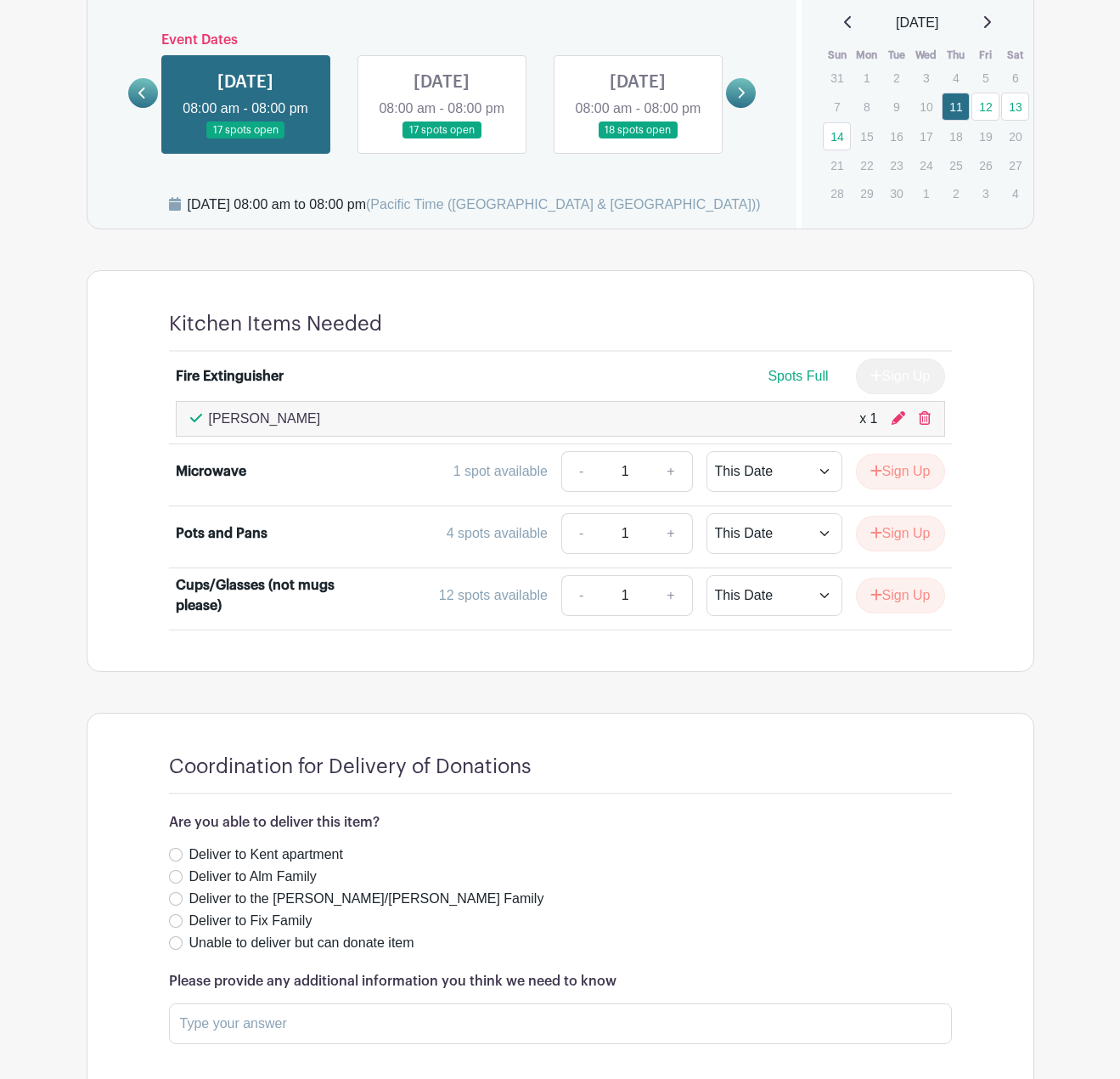
scroll to position [742, 0]
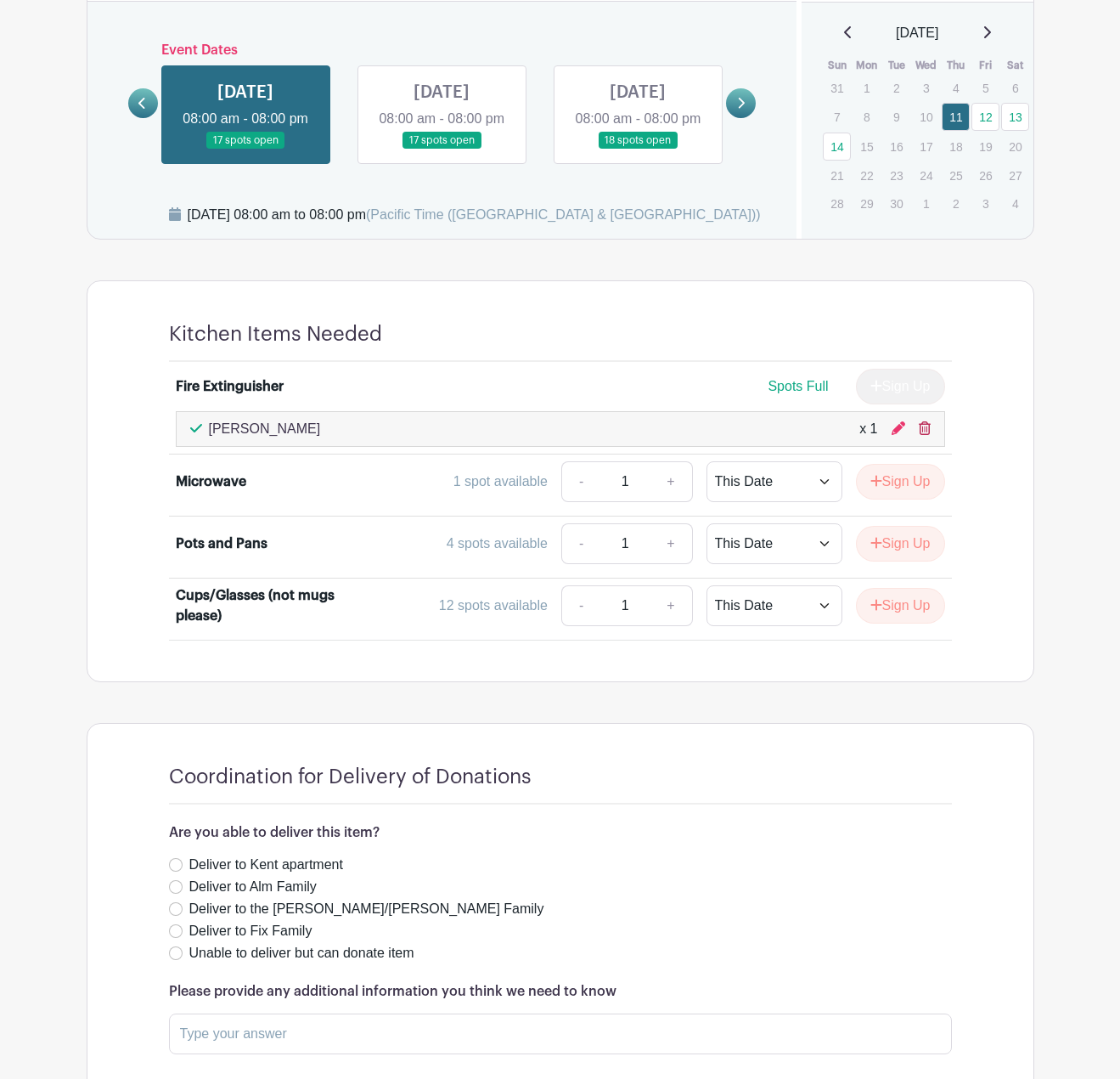
click at [922, 421] on icon at bounding box center [924, 428] width 12 height 13
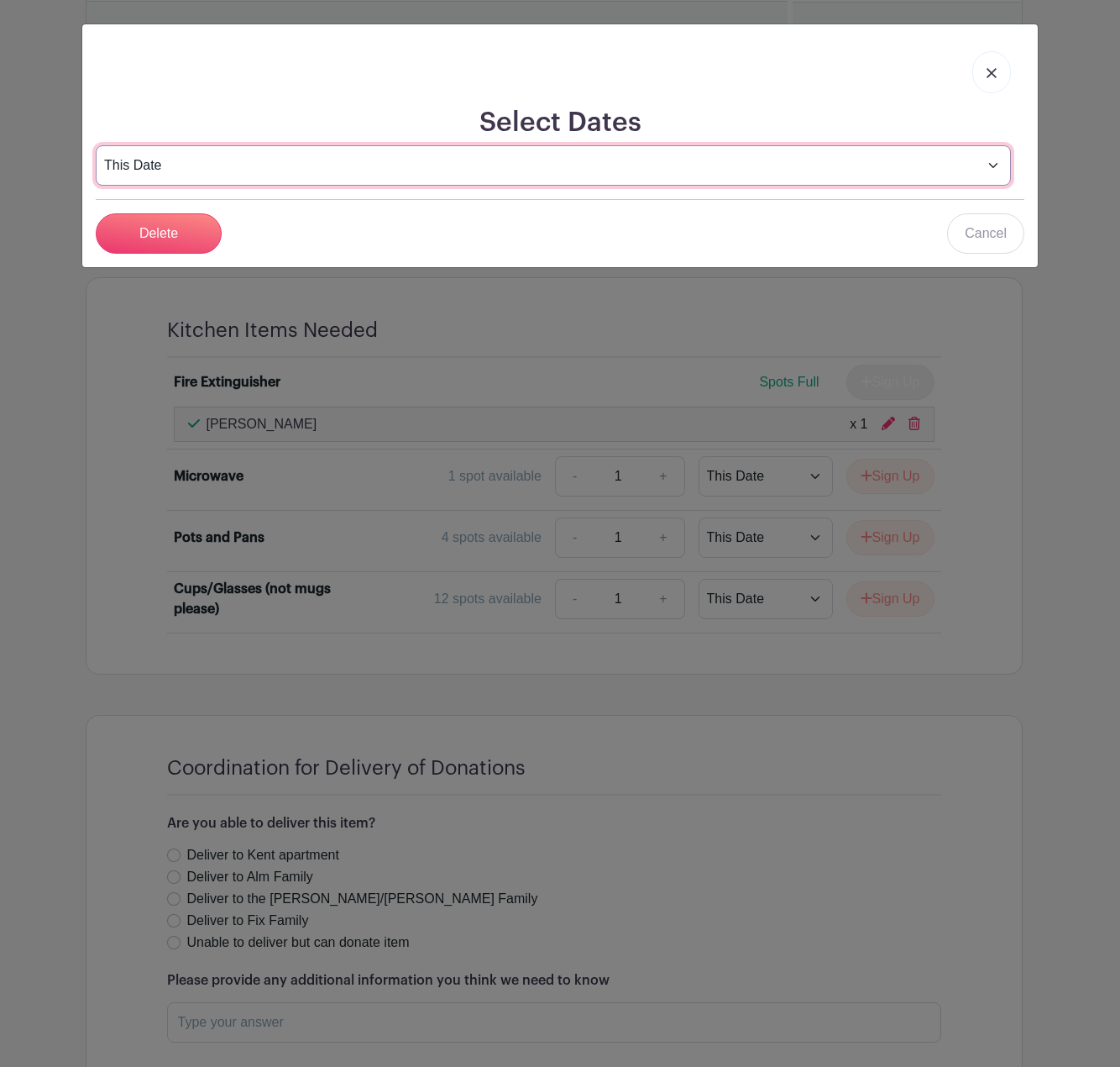
click at [555, 161] on select "This Date Select Dates" at bounding box center [553, 165] width 916 height 40
select select "select_dates"
click at [96, 146] on select "This Date Select Dates" at bounding box center [553, 165] width 916 height 40
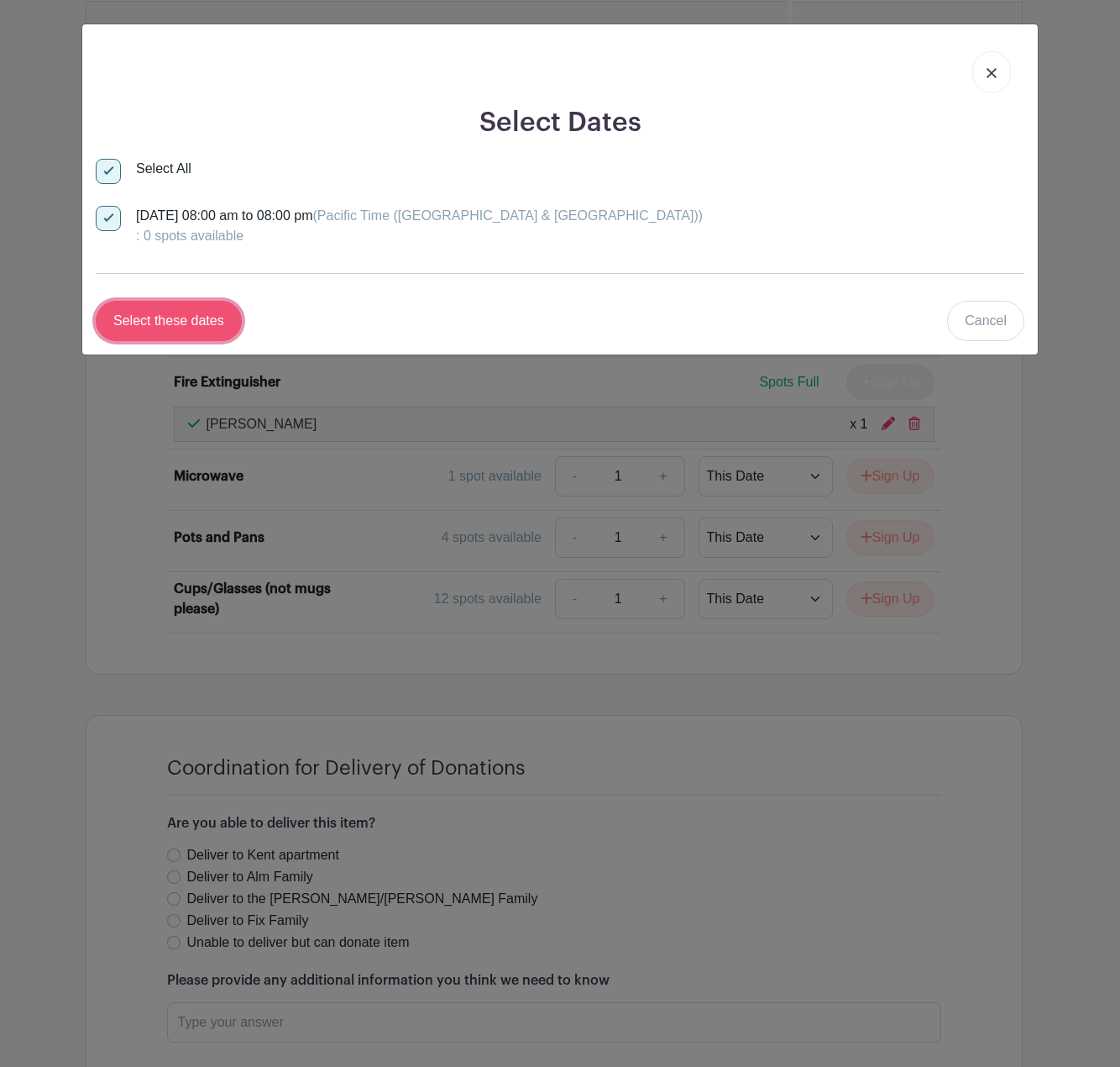
click at [209, 324] on input "Select these dates" at bounding box center [169, 321] width 147 height 40
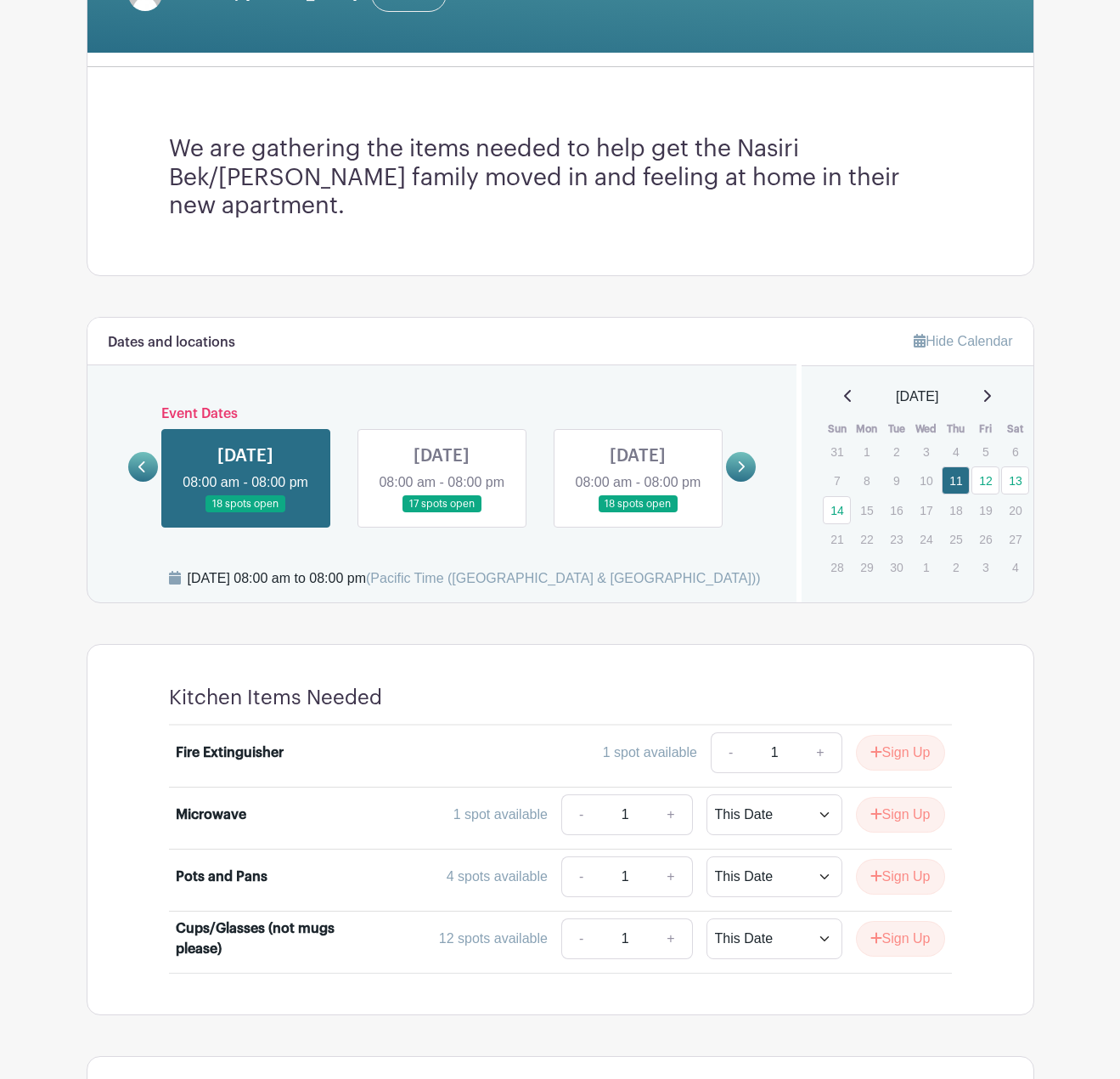
scroll to position [317, 0]
